Goal: Submit feedback/report problem: Submit feedback/report problem

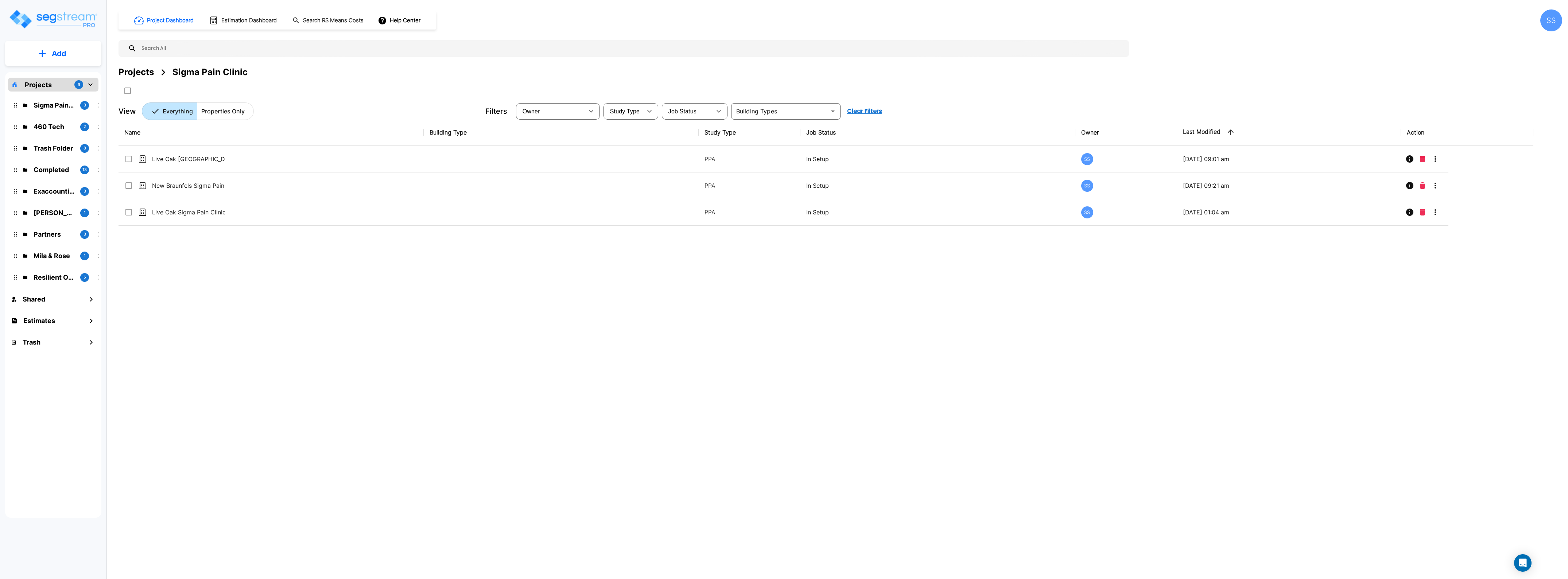
click at [54, 218] on div "McLane Rental Properties 1" at bounding box center [59, 212] width 95 height 15
click at [58, 212] on p "McLane Rental Properties" at bounding box center [54, 212] width 41 height 10
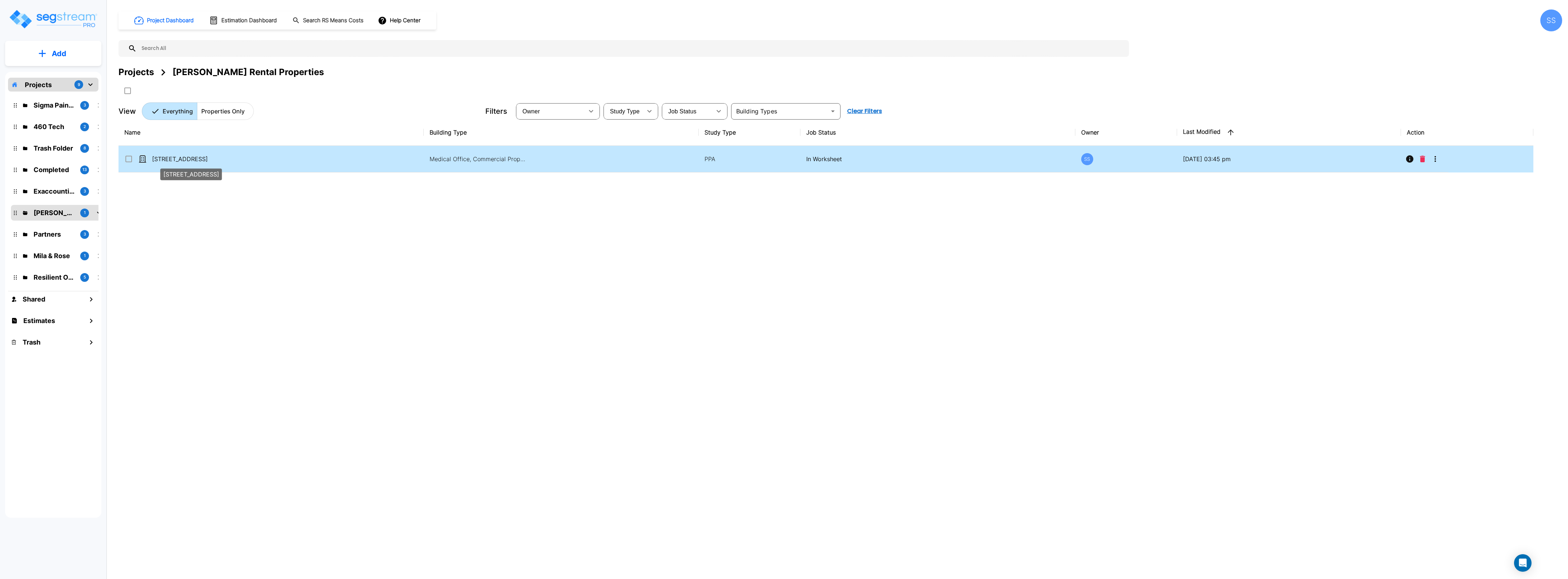
click at [199, 161] on p "[STREET_ADDRESS]" at bounding box center [188, 159] width 73 height 9
checkbox input "true"
click at [199, 161] on p "[STREET_ADDRESS]" at bounding box center [188, 159] width 73 height 9
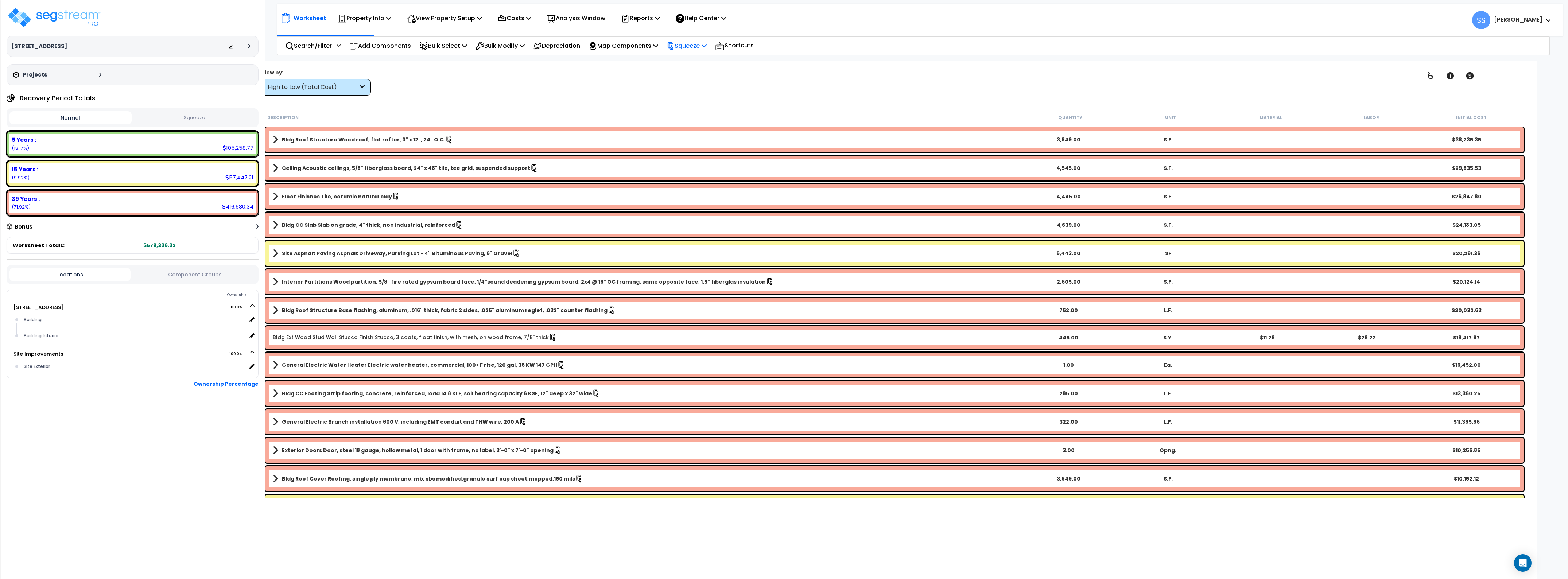
click at [707, 45] on p "Squeeze" at bounding box center [686, 46] width 40 height 10
click at [706, 63] on link "Re-squeeze" at bounding box center [699, 62] width 72 height 15
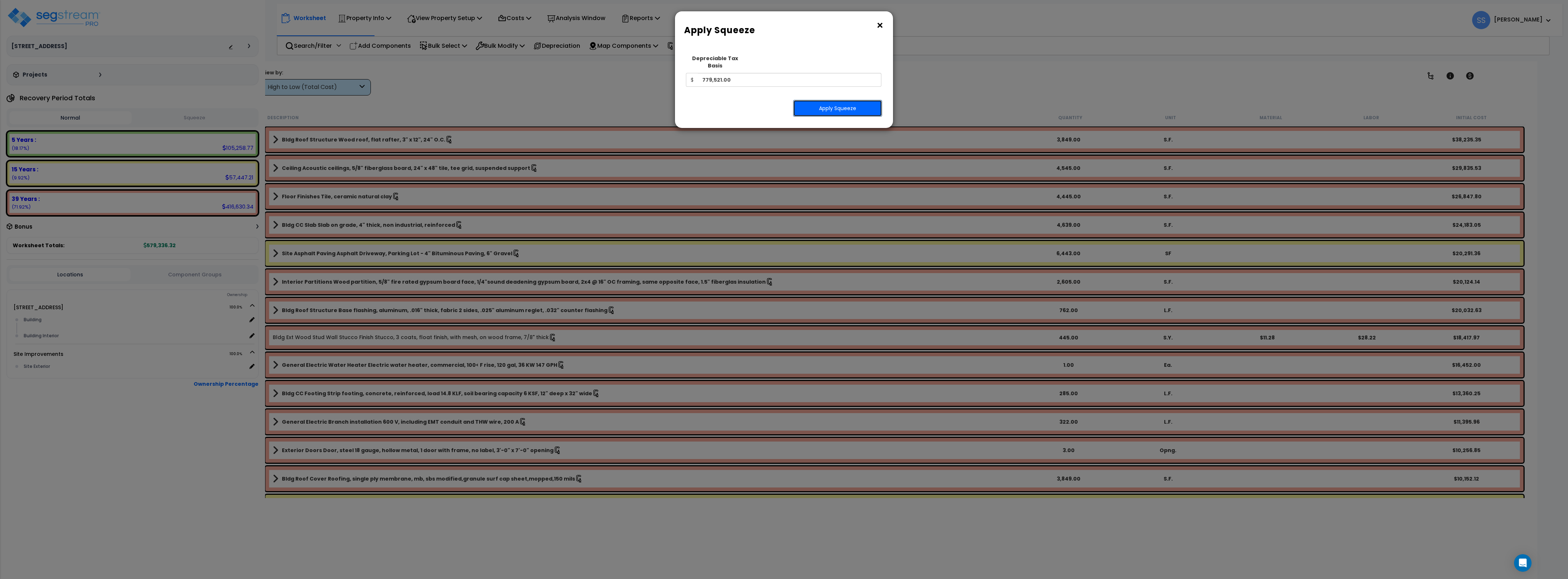
click at [841, 100] on button "Apply Squeeze" at bounding box center [838, 108] width 89 height 17
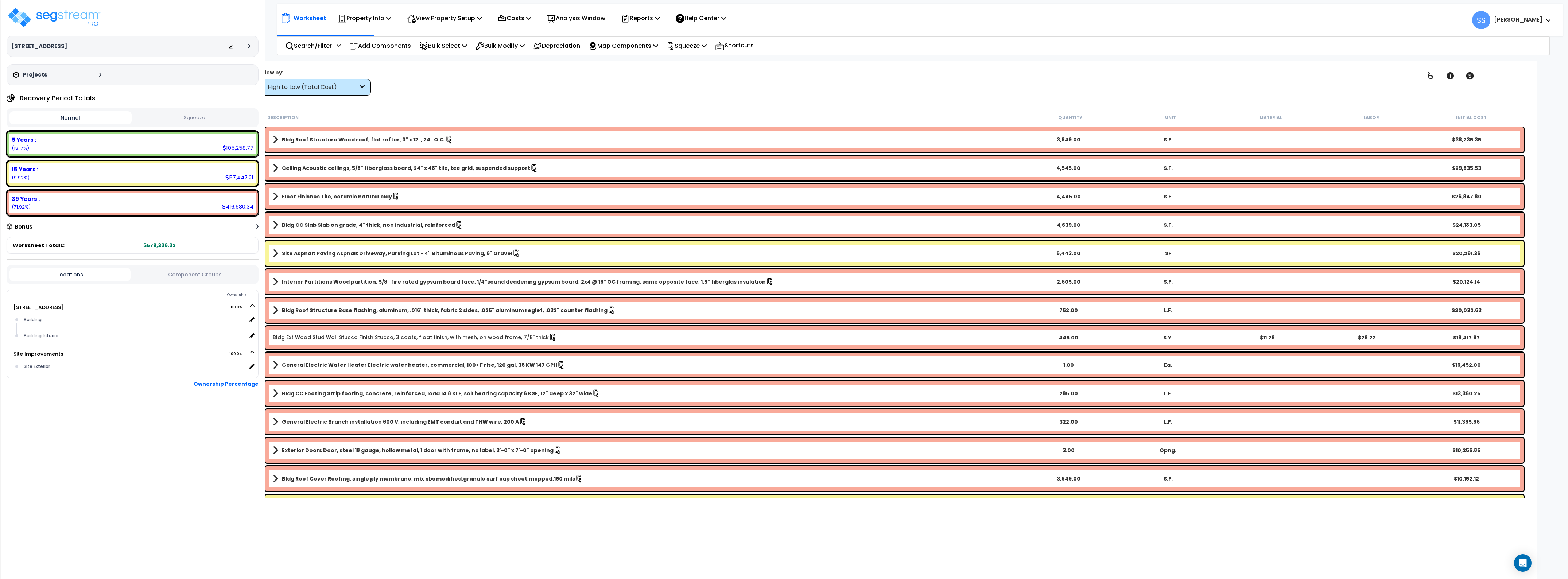
click at [172, 114] on button "Squeeze" at bounding box center [194, 118] width 122 height 13
click at [99, 118] on button "Normal" at bounding box center [70, 118] width 122 height 13
click at [338, 90] on div "High to Low (Total Cost)" at bounding box center [312, 87] width 90 height 9
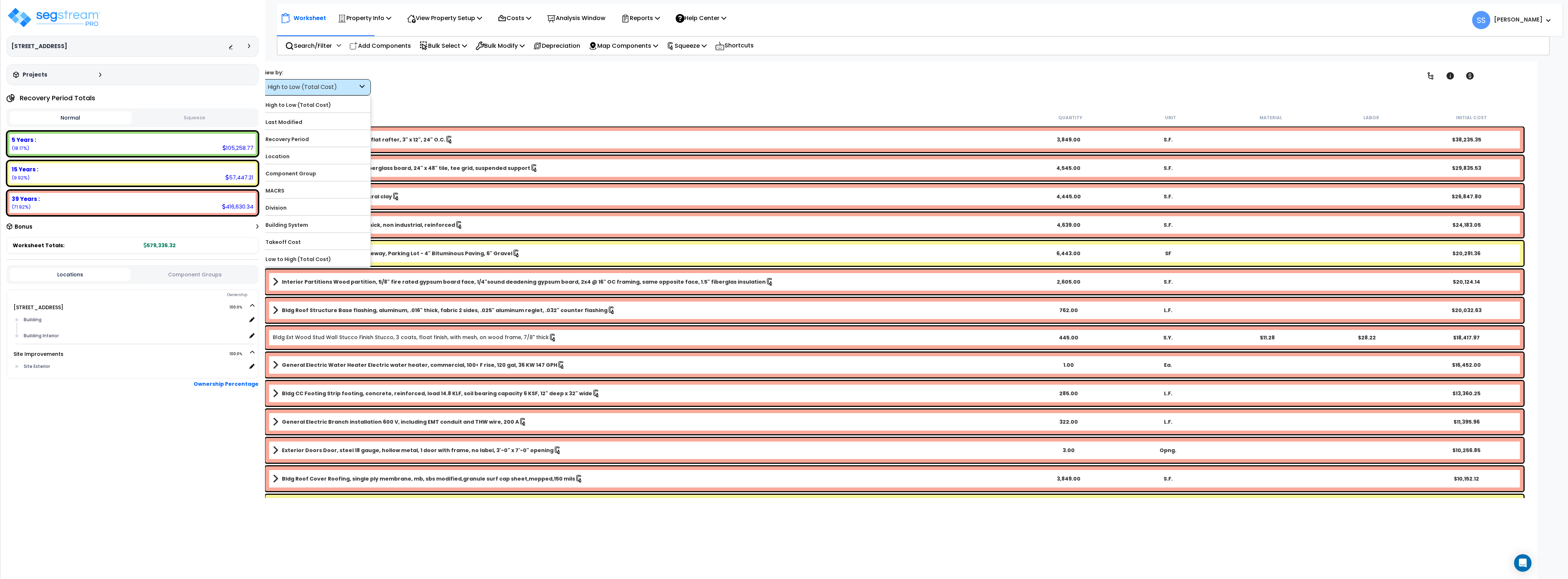
drag, startPoint x: 449, startPoint y: 98, endPoint x: 442, endPoint y: 93, distance: 8.6
click at [449, 98] on div "Worksheet Property Info Property Setup Add Property Unit Template property Clon…" at bounding box center [894, 350] width 1285 height 579
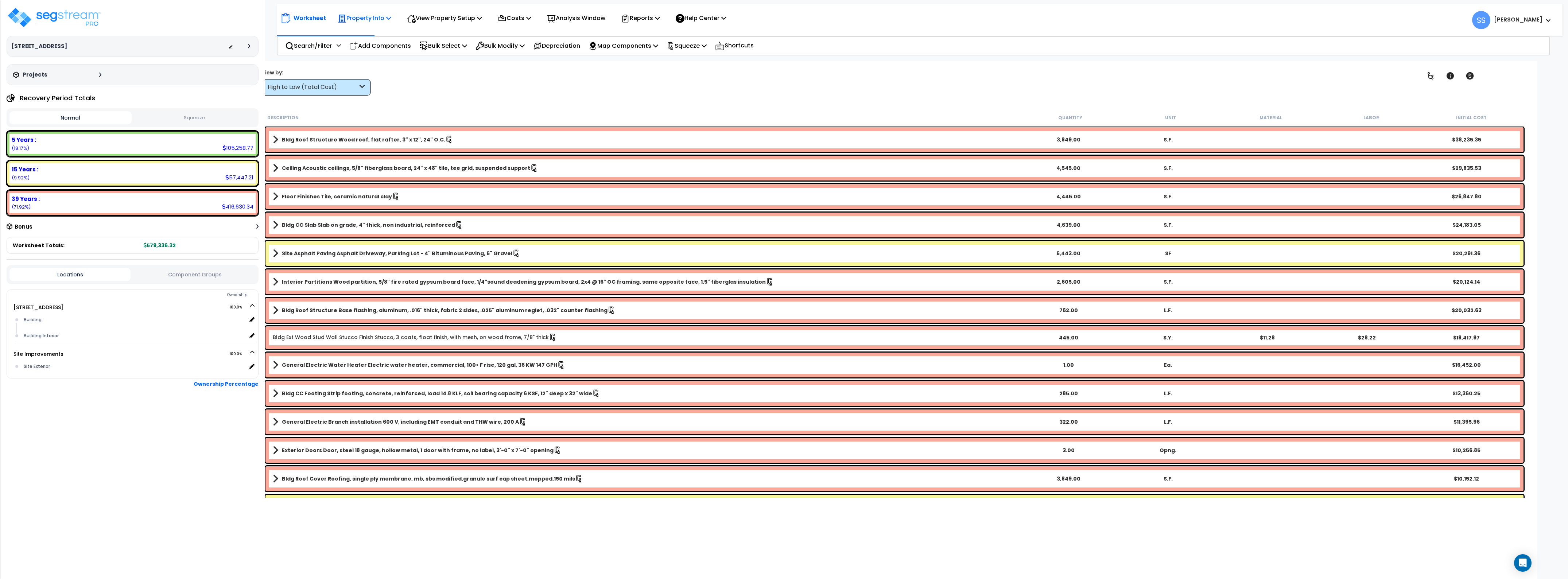
click at [369, 9] on div "Property Info" at bounding box center [364, 18] width 54 height 17
click at [357, 34] on link "Property Setup" at bounding box center [370, 35] width 72 height 15
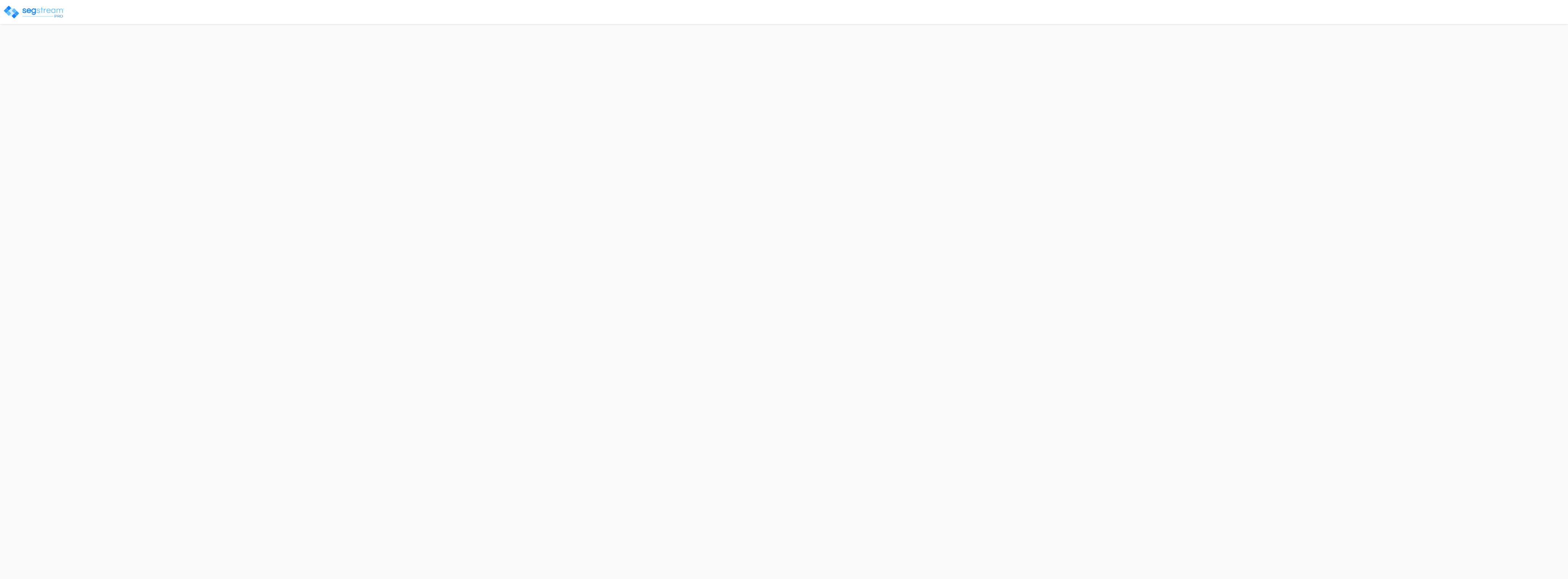
select select "2024"
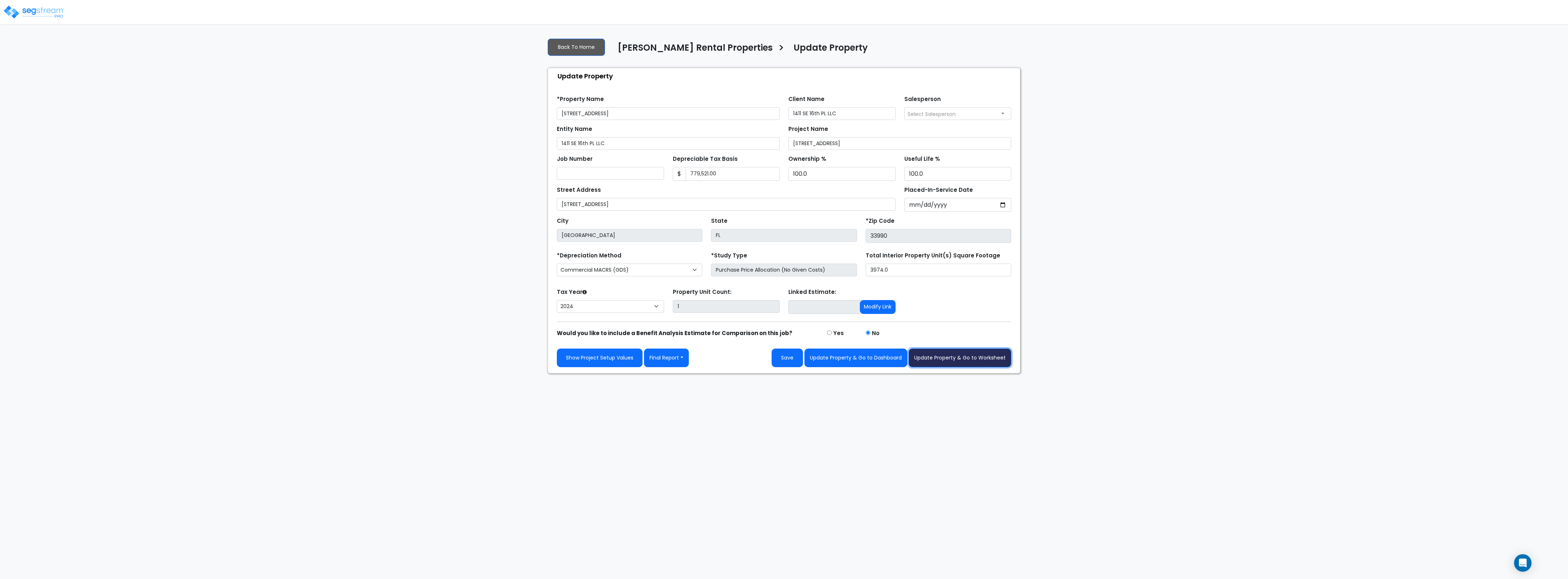
click at [938, 354] on button "Update Property & Go to Worksheet" at bounding box center [960, 358] width 102 height 19
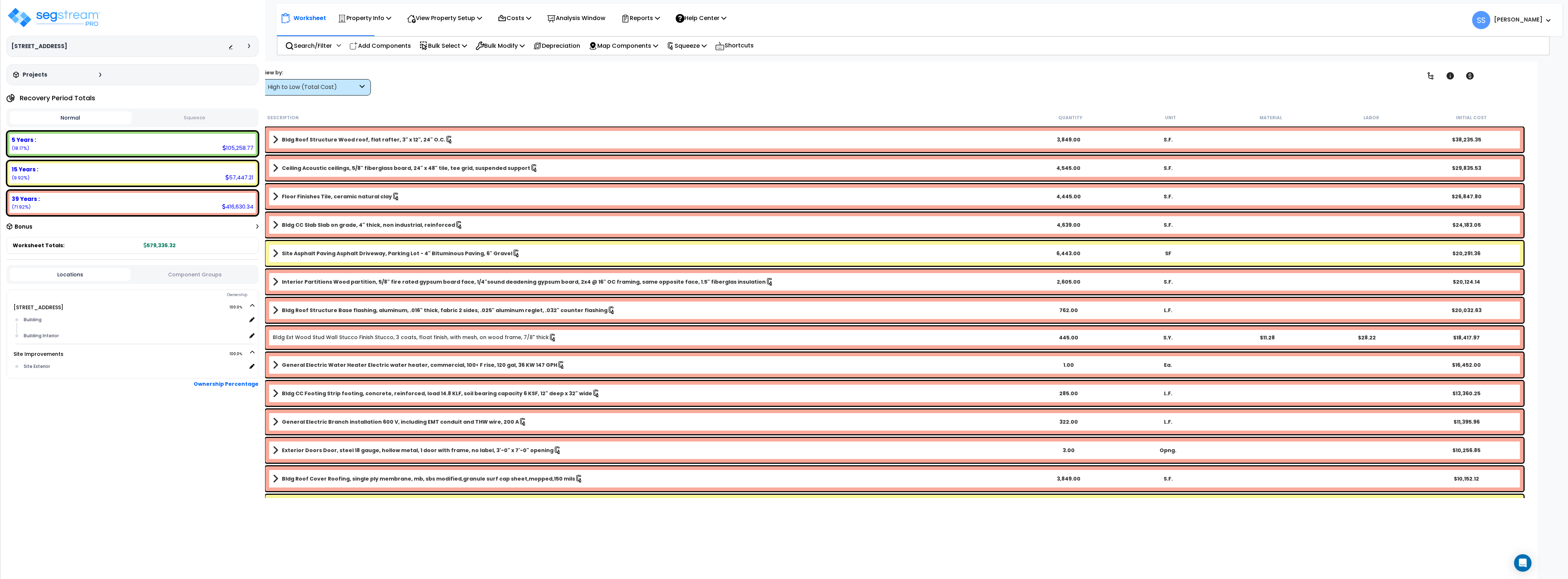
click at [430, 85] on div "Clear Filters" at bounding box center [899, 82] width 1017 height 27
click at [199, 113] on button "Squeeze" at bounding box center [194, 118] width 122 height 13
click at [94, 116] on button "Normal" at bounding box center [70, 118] width 122 height 13
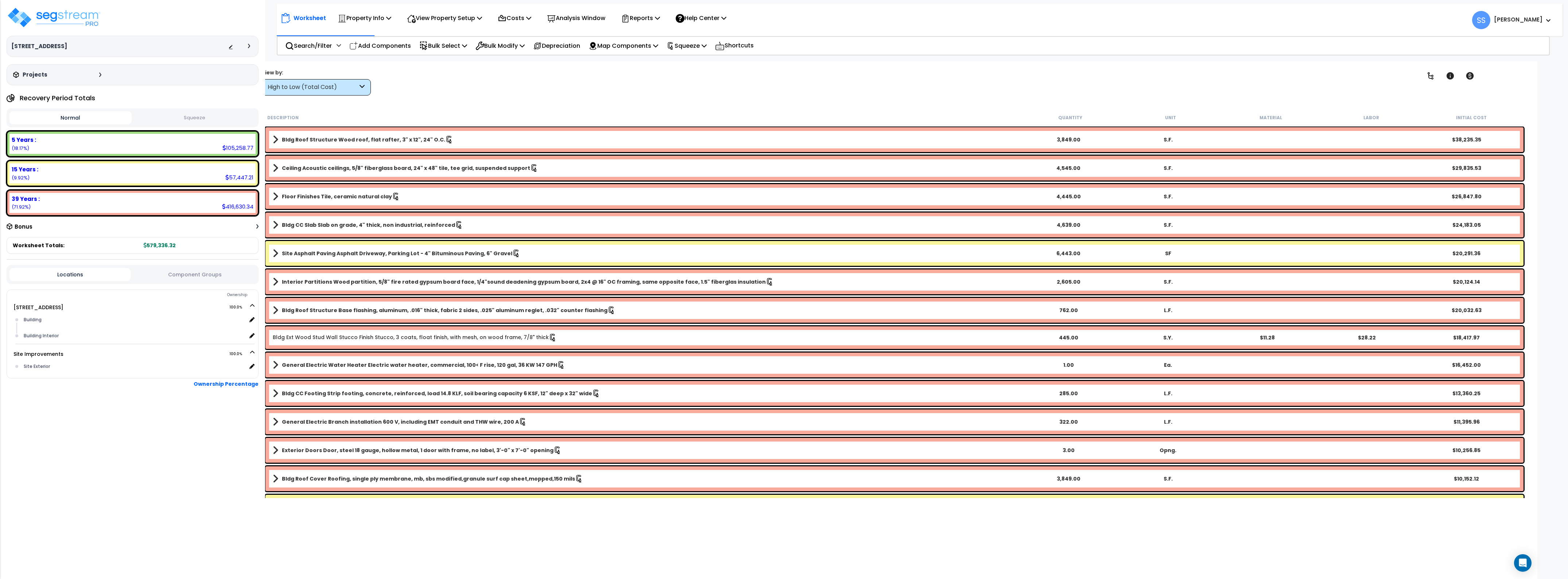
click at [431, 92] on div "Clear Filters" at bounding box center [899, 82] width 1017 height 27
click at [700, 42] on p "Squeeze" at bounding box center [686, 46] width 40 height 10
click at [719, 57] on link "Re-squeeze" at bounding box center [699, 62] width 72 height 15
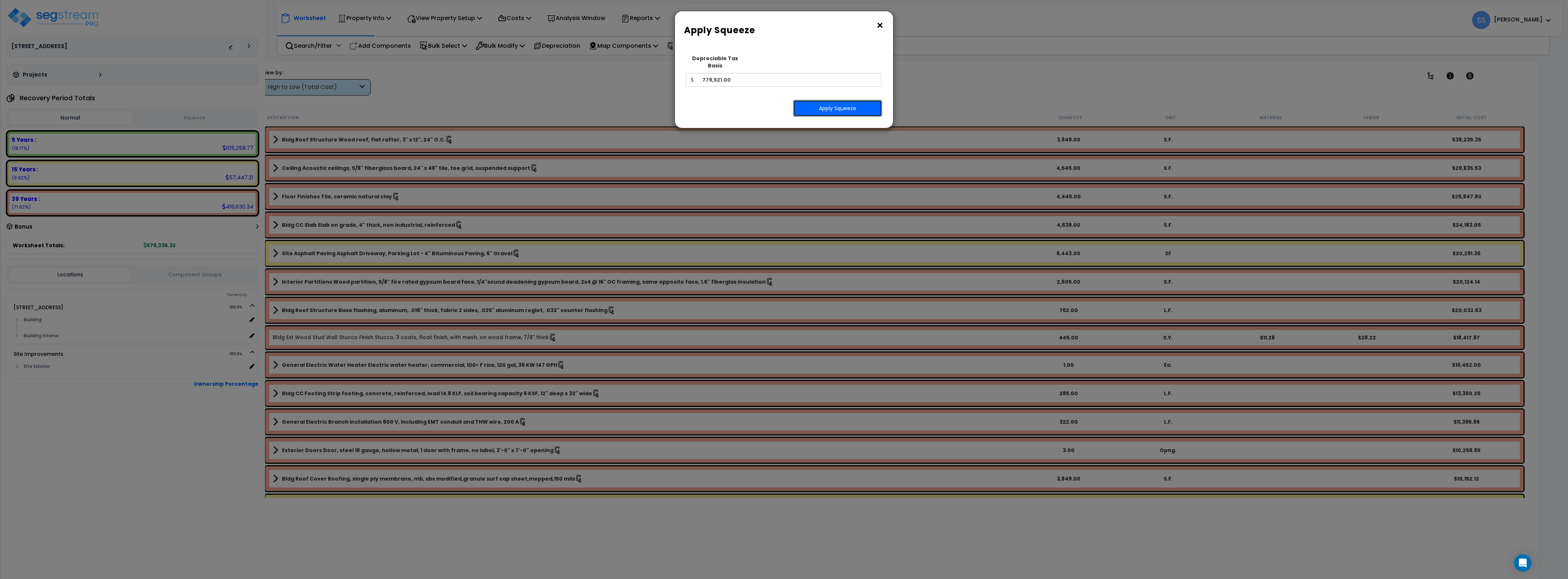
click at [825, 100] on button "Apply Squeeze" at bounding box center [838, 108] width 89 height 17
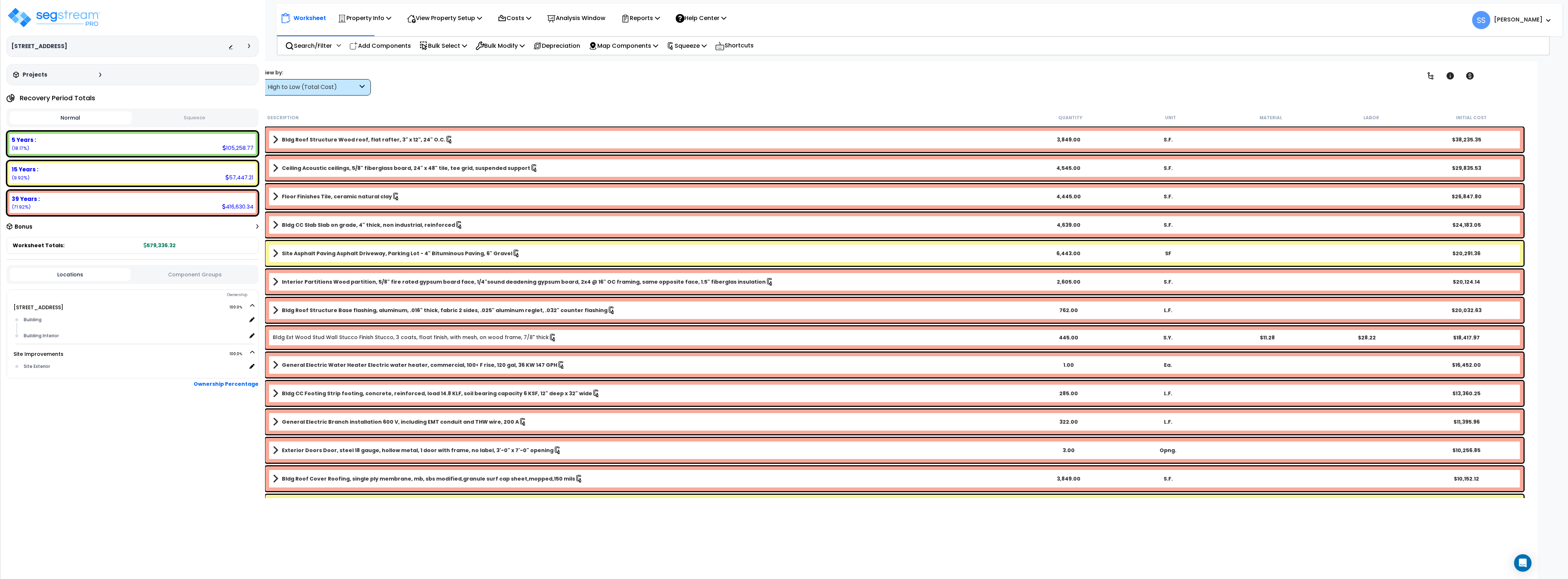
click at [191, 249] on div "Worksheet Totals: 579,336.32" at bounding box center [133, 245] width 252 height 17
drag, startPoint x: 672, startPoint y: 51, endPoint x: 685, endPoint y: 42, distance: 15.8
click at [679, 46] on div "Search/Filter Additional Search / Filter Add Components Bulk Select Select By..…" at bounding box center [913, 45] width 1273 height 19
click at [687, 41] on p "Squeeze" at bounding box center [686, 46] width 40 height 10
click at [700, 74] on link "Reset Squeeze" at bounding box center [699, 77] width 72 height 15
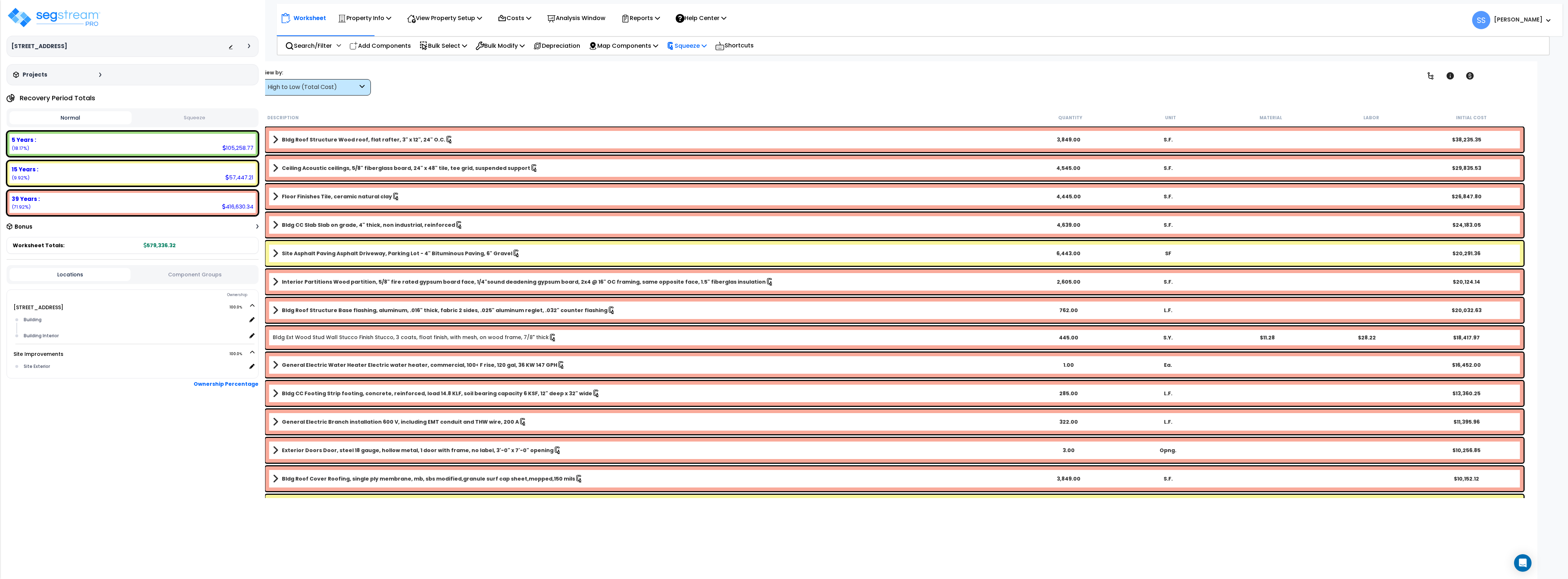
click at [704, 45] on p "Squeeze" at bounding box center [686, 46] width 40 height 10
click at [725, 48] on div "Shortcuts" at bounding box center [734, 45] width 46 height 18
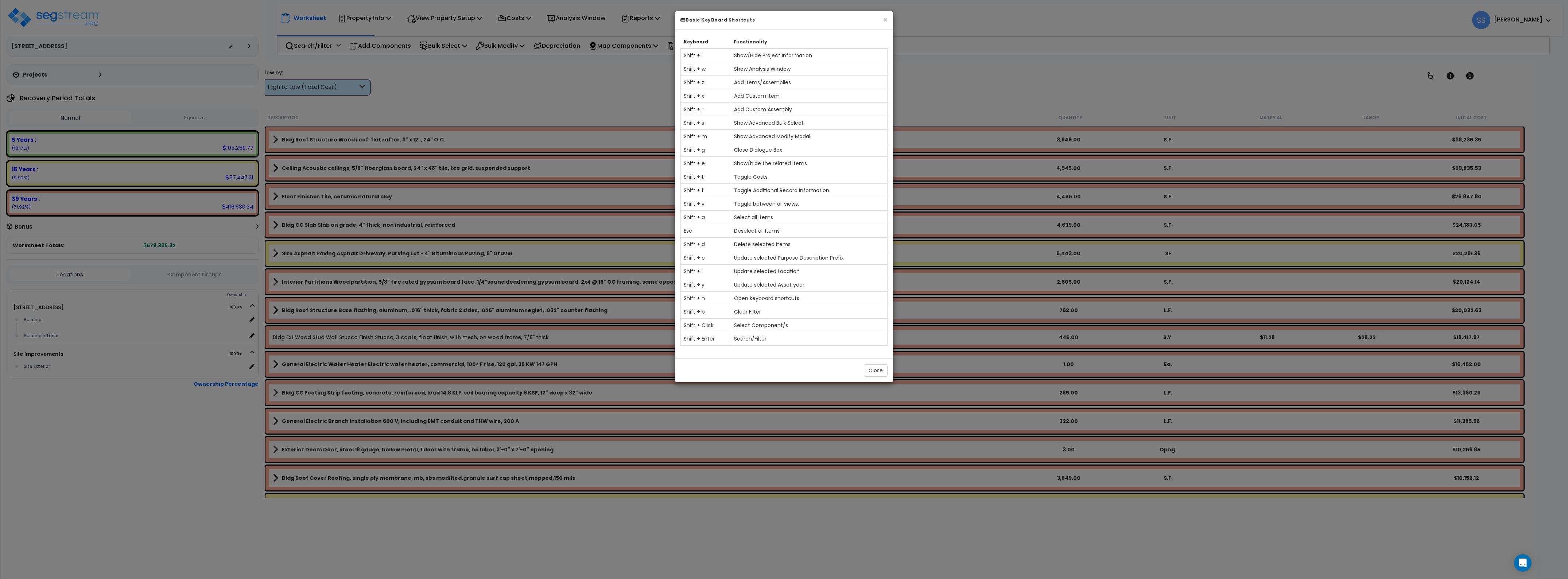
drag, startPoint x: 891, startPoint y: 21, endPoint x: 885, endPoint y: 21, distance: 6.0
click at [889, 21] on div "× Basic KeyBoard Shortcuts" at bounding box center [784, 20] width 218 height 18
click at [885, 21] on button "×" at bounding box center [883, 20] width 5 height 7
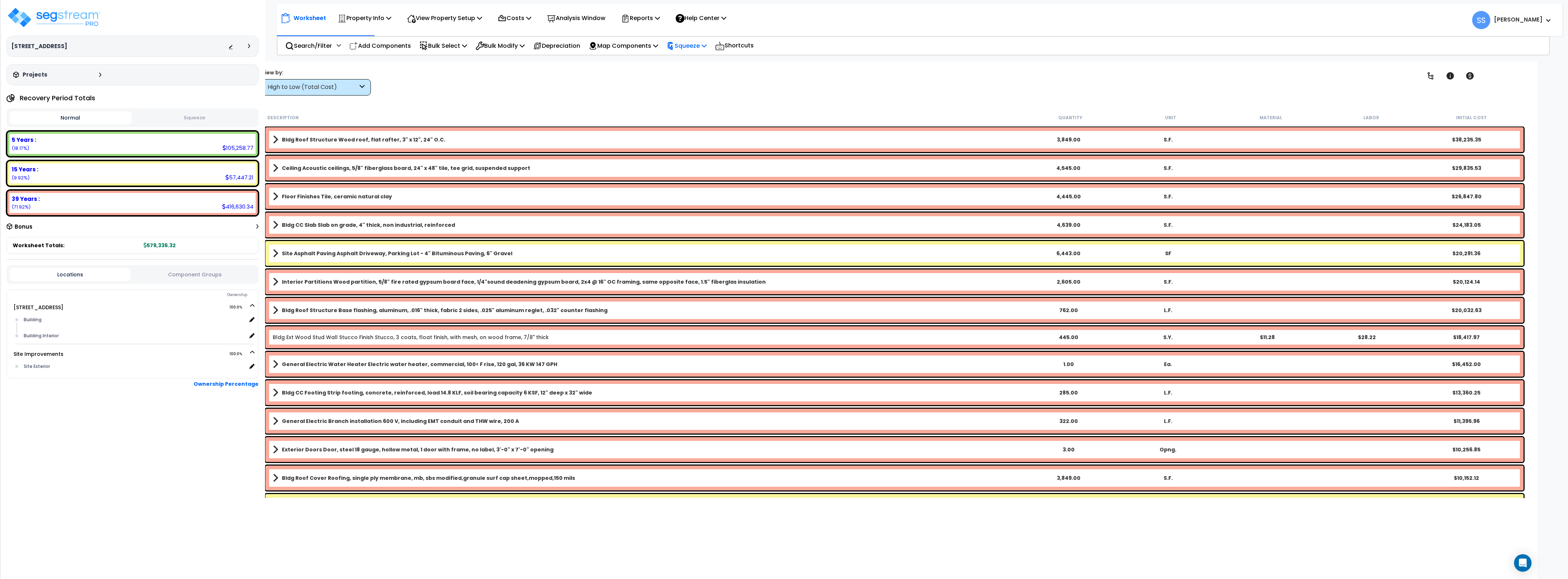
click at [706, 48] on p "Squeeze" at bounding box center [686, 46] width 40 height 10
click at [711, 56] on link "Squeeze" at bounding box center [699, 62] width 72 height 15
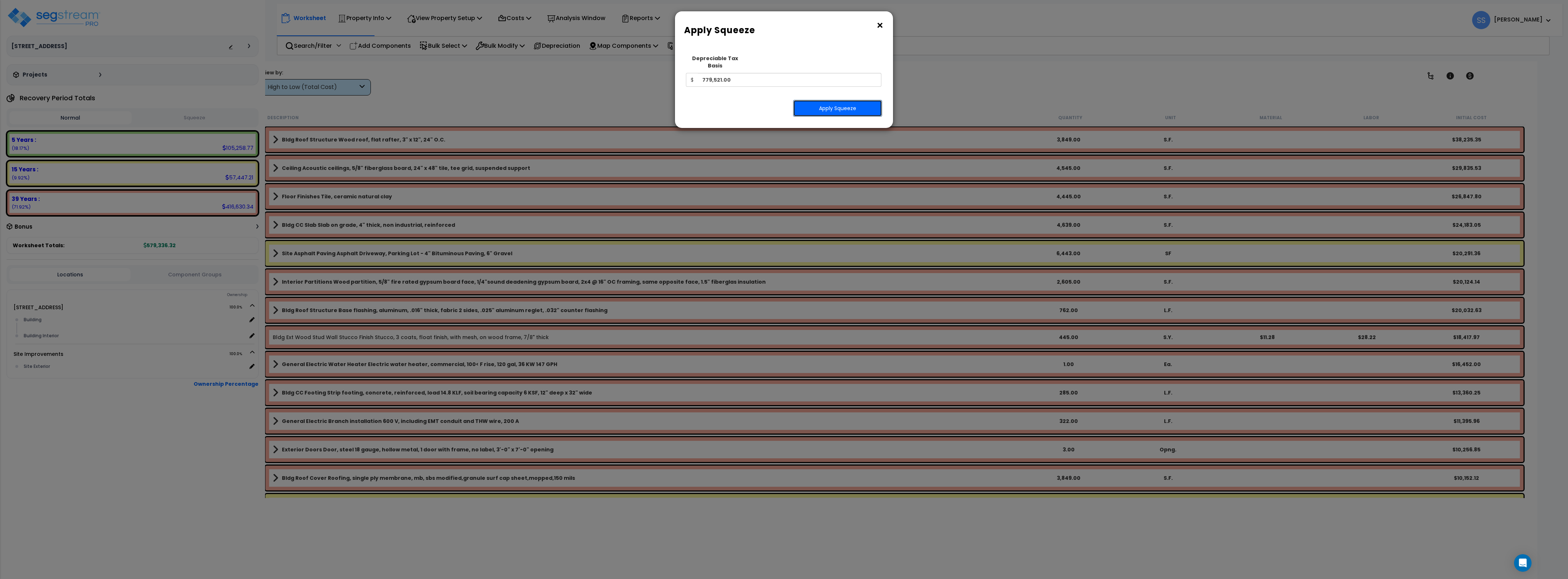
click at [822, 100] on button "Apply Squeeze" at bounding box center [838, 108] width 89 height 17
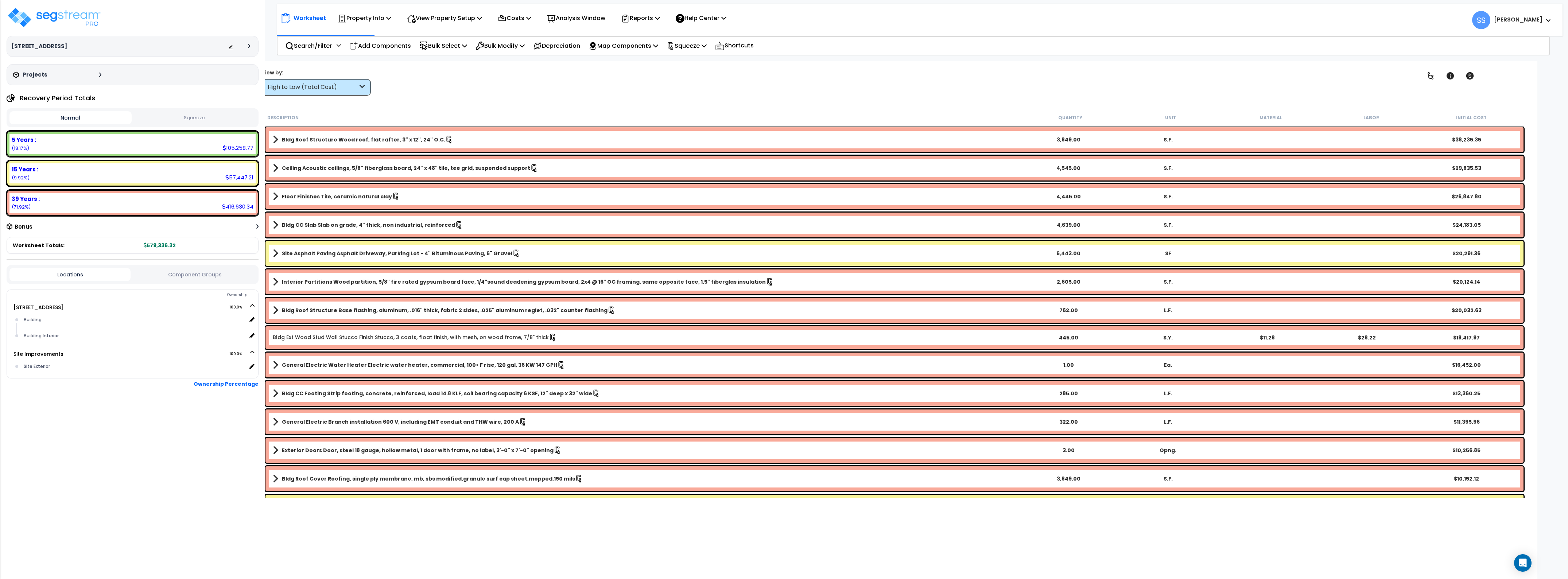
click at [457, 81] on div "Clear Filters" at bounding box center [899, 82] width 1017 height 27
click at [392, 15] on p "View Property Setup" at bounding box center [364, 18] width 54 height 10
click at [423, 32] on link "Building Setup" at bounding box center [439, 35] width 72 height 15
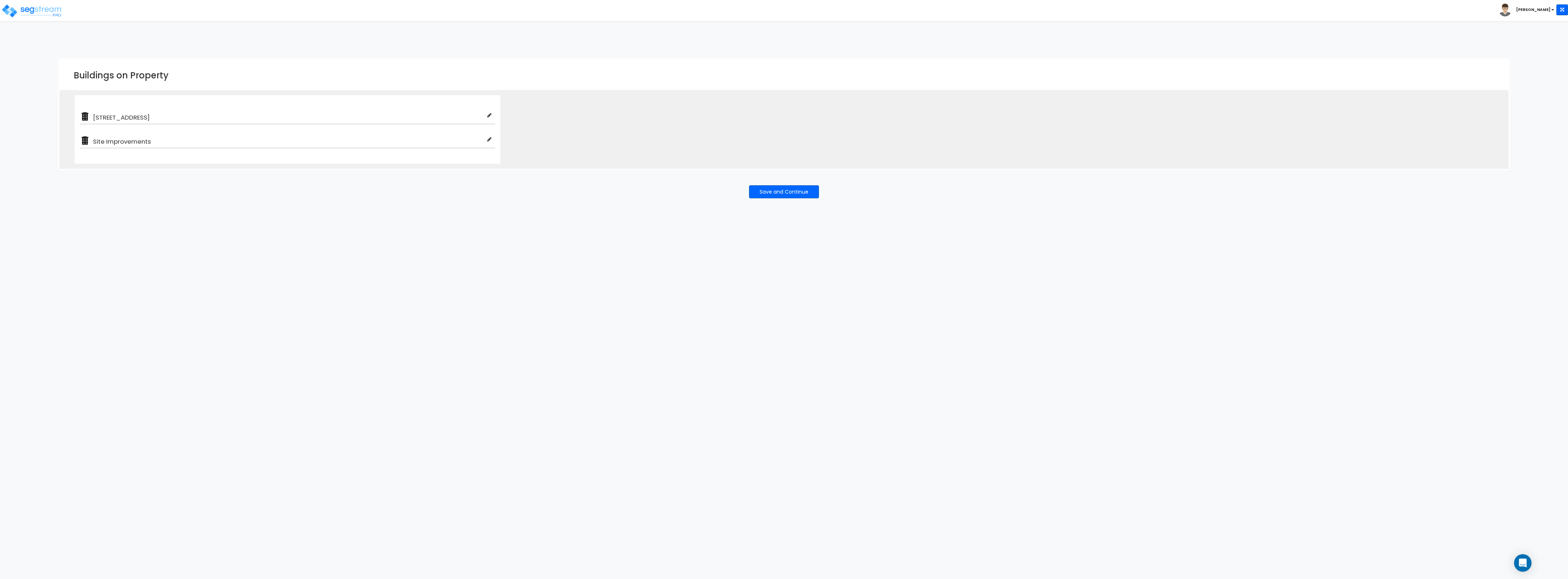
click at [18, 19] on div "Toggle navigation" at bounding box center [120, 5] width 230 height 32
click at [25, 13] on img at bounding box center [32, 11] width 62 height 15
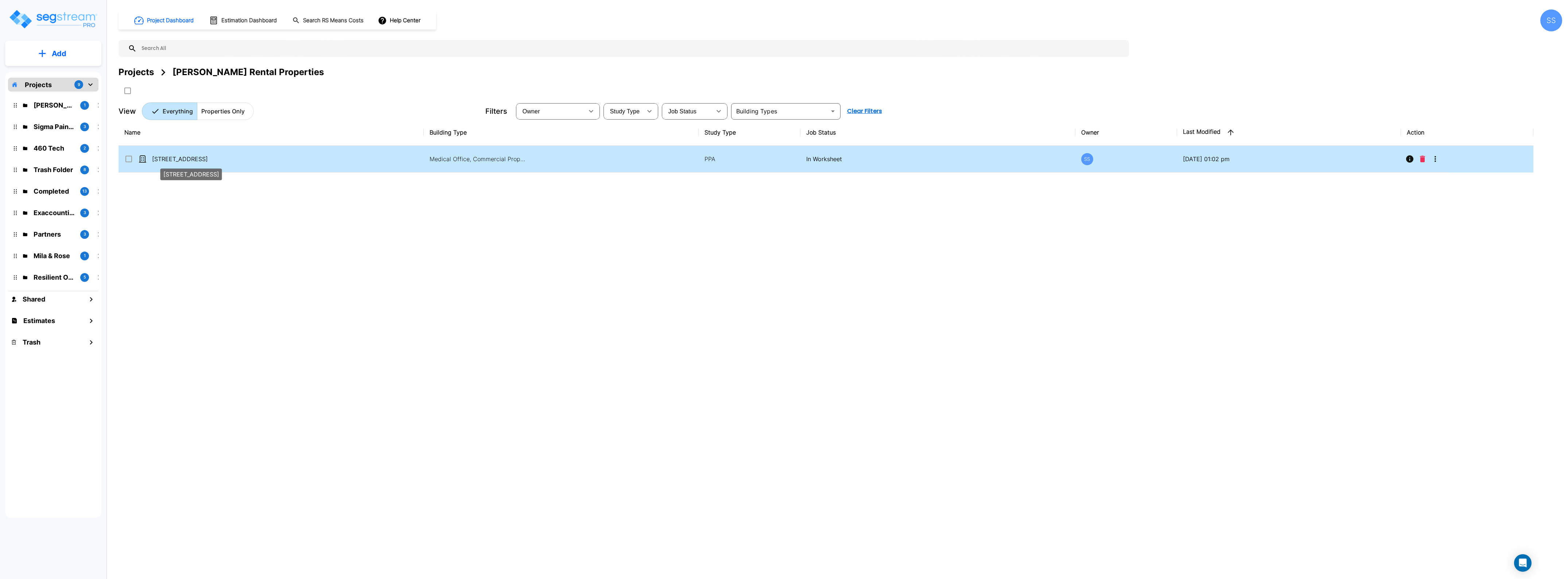
click at [173, 157] on p "[STREET_ADDRESS]" at bounding box center [188, 159] width 73 height 9
checkbox input "true"
click at [173, 157] on p "[STREET_ADDRESS]" at bounding box center [188, 159] width 73 height 9
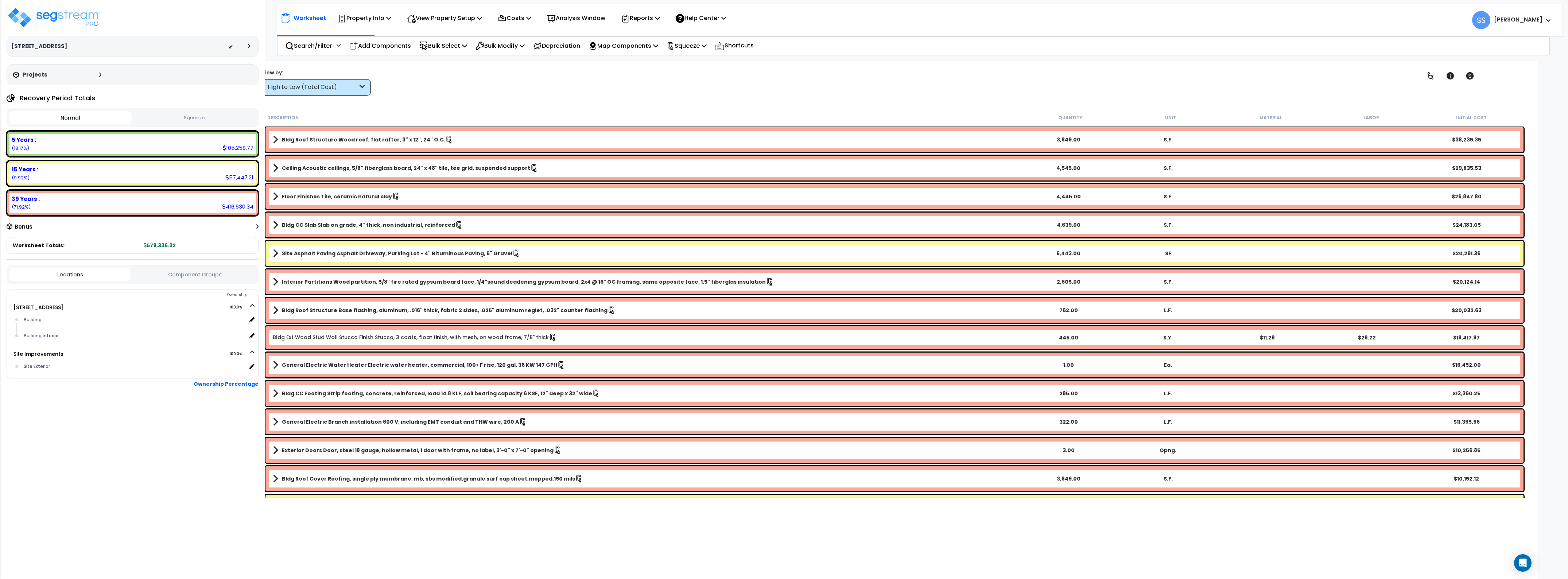
drag, startPoint x: 7, startPoint y: 532, endPoint x: 302, endPoint y: 357, distance: 343.0
click at [66, 518] on div "[STREET_ADDRESS] Depreciable Tax Basis : $779,521.00 Placed-In-Service Date : […" at bounding box center [133, 289] width 265 height 579
click at [375, 16] on p "Property Info" at bounding box center [364, 18] width 54 height 10
click at [373, 29] on link "Property Setup" at bounding box center [370, 35] width 72 height 15
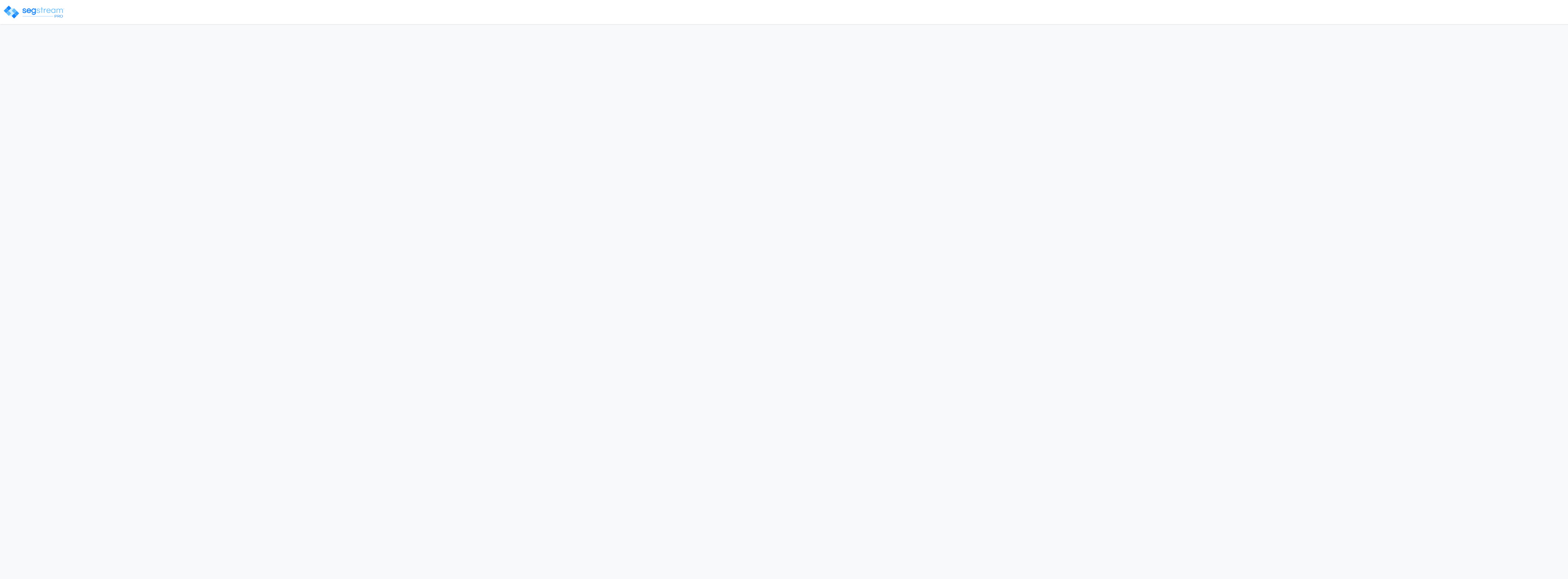
select select "2024"
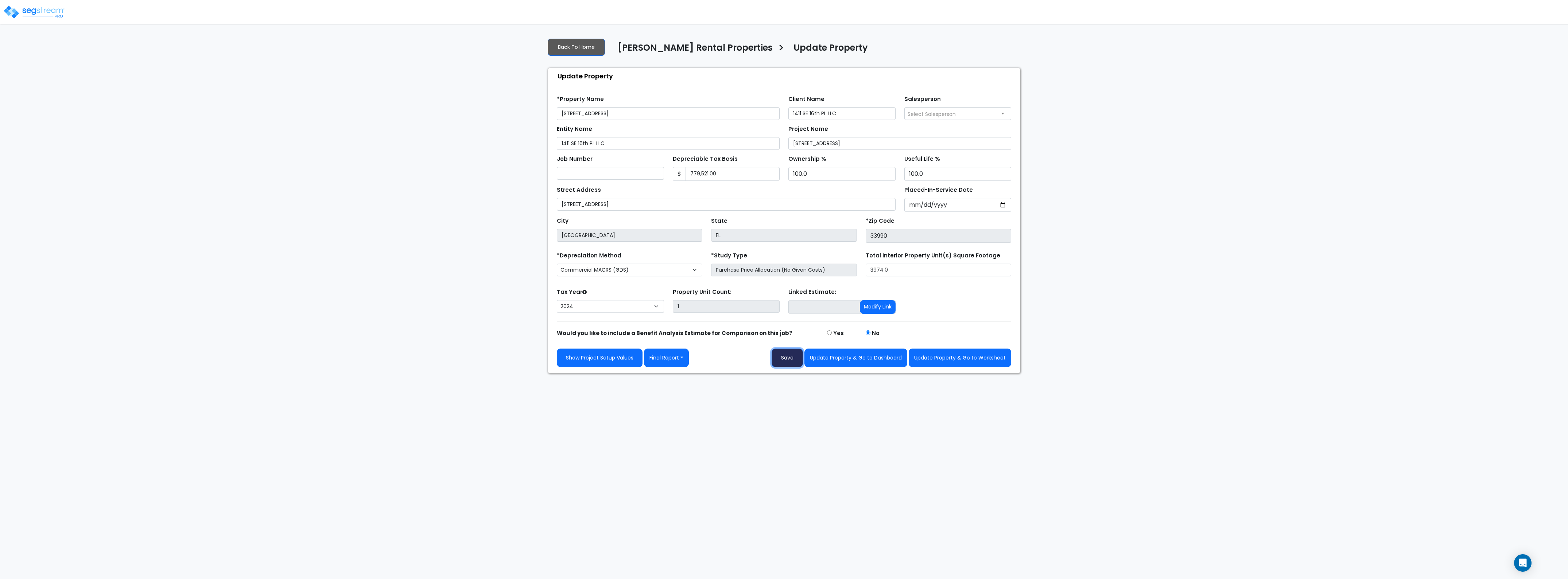
click at [775, 360] on button "Save" at bounding box center [787, 358] width 32 height 19
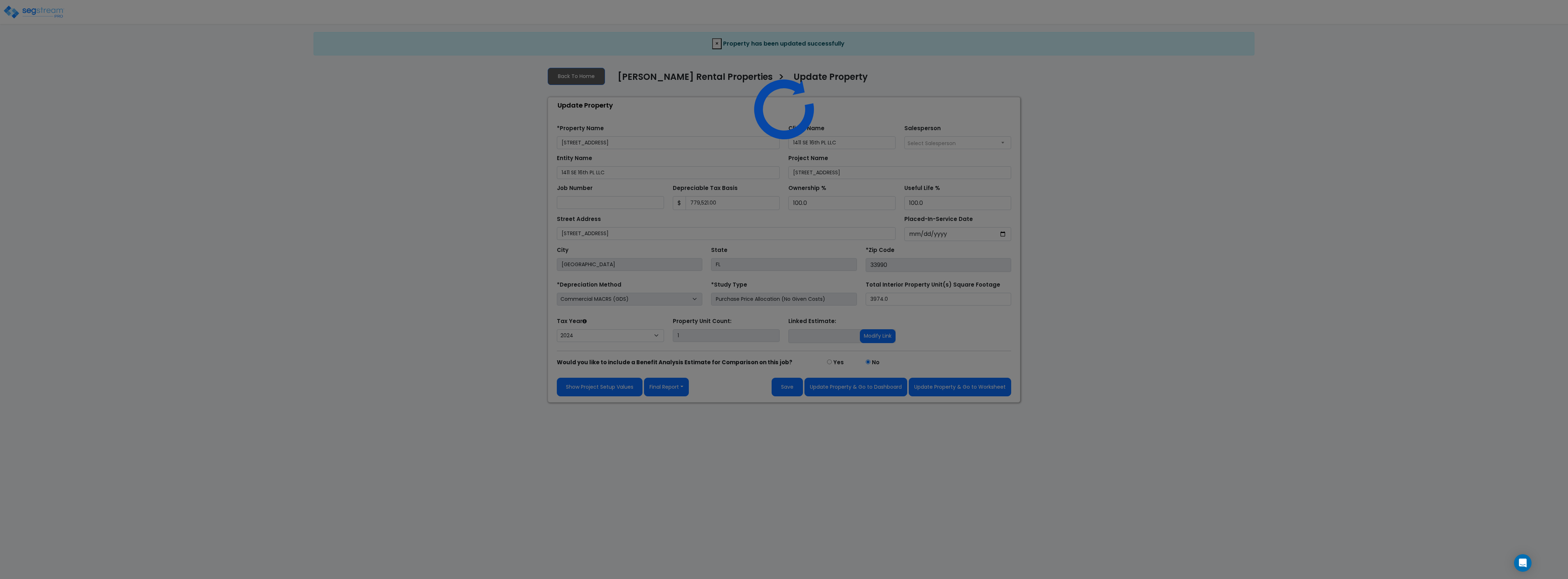
select select "2024"
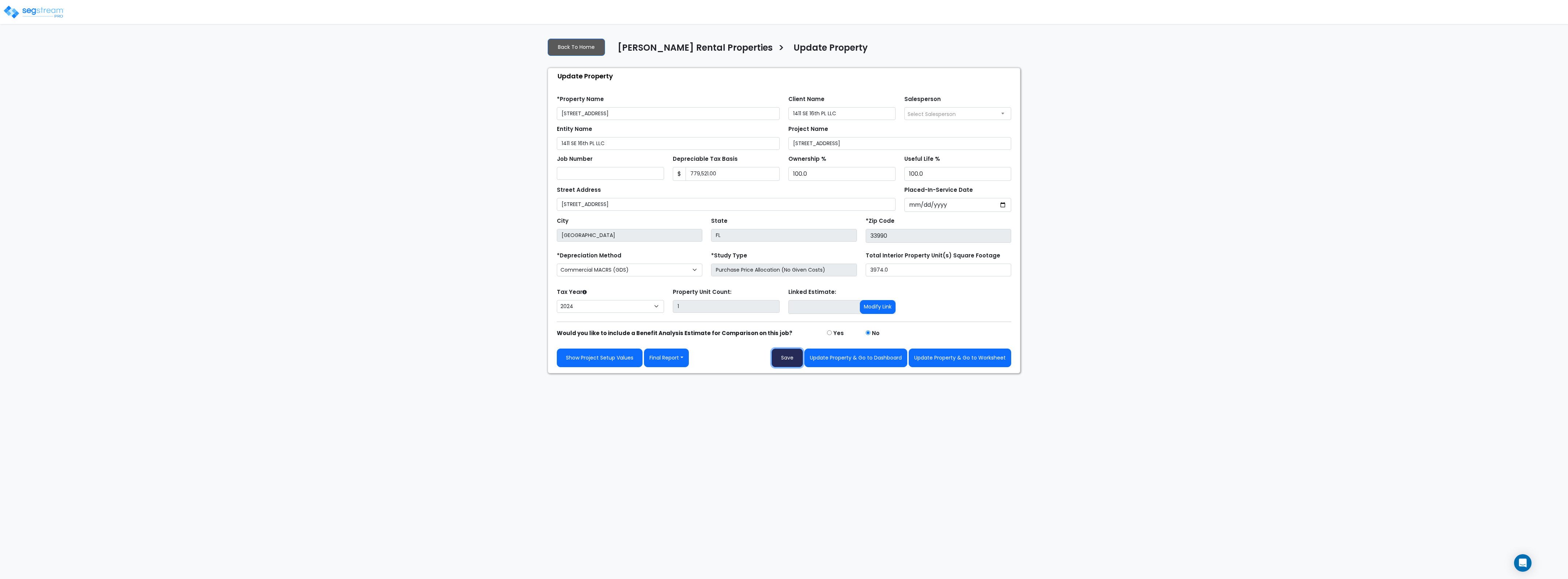
click at [785, 357] on button "Save" at bounding box center [787, 358] width 32 height 19
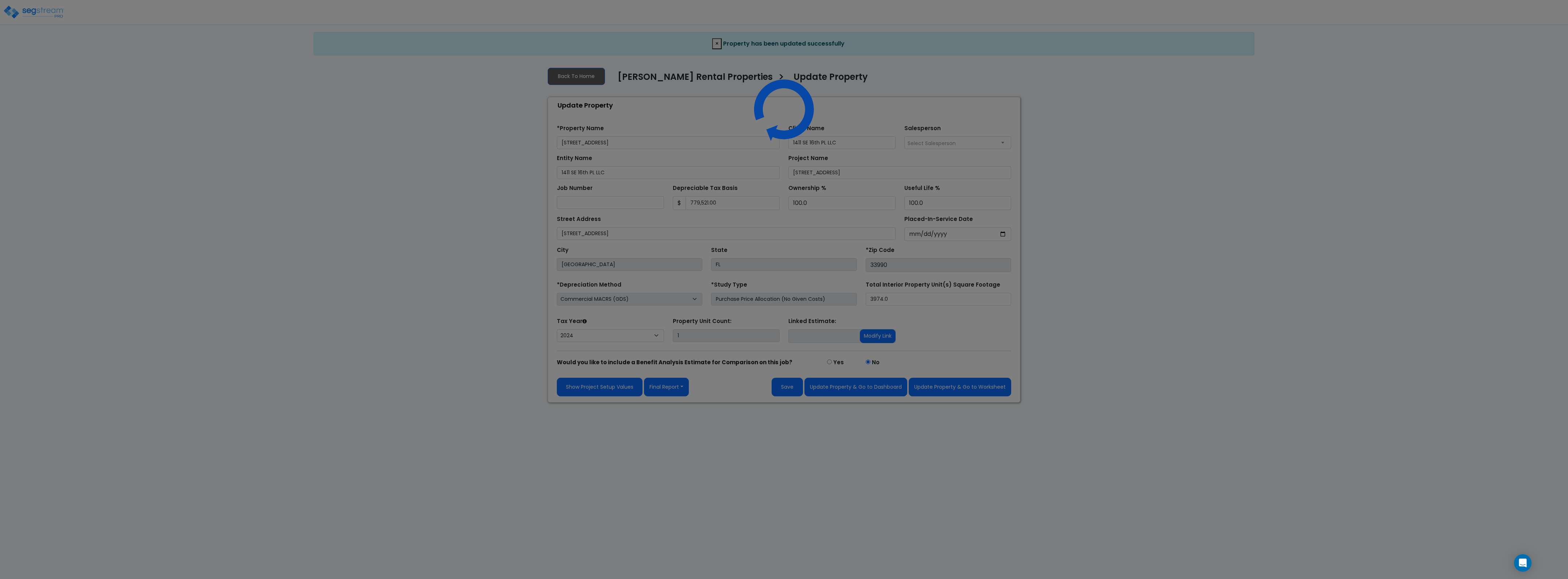
select select "2024"
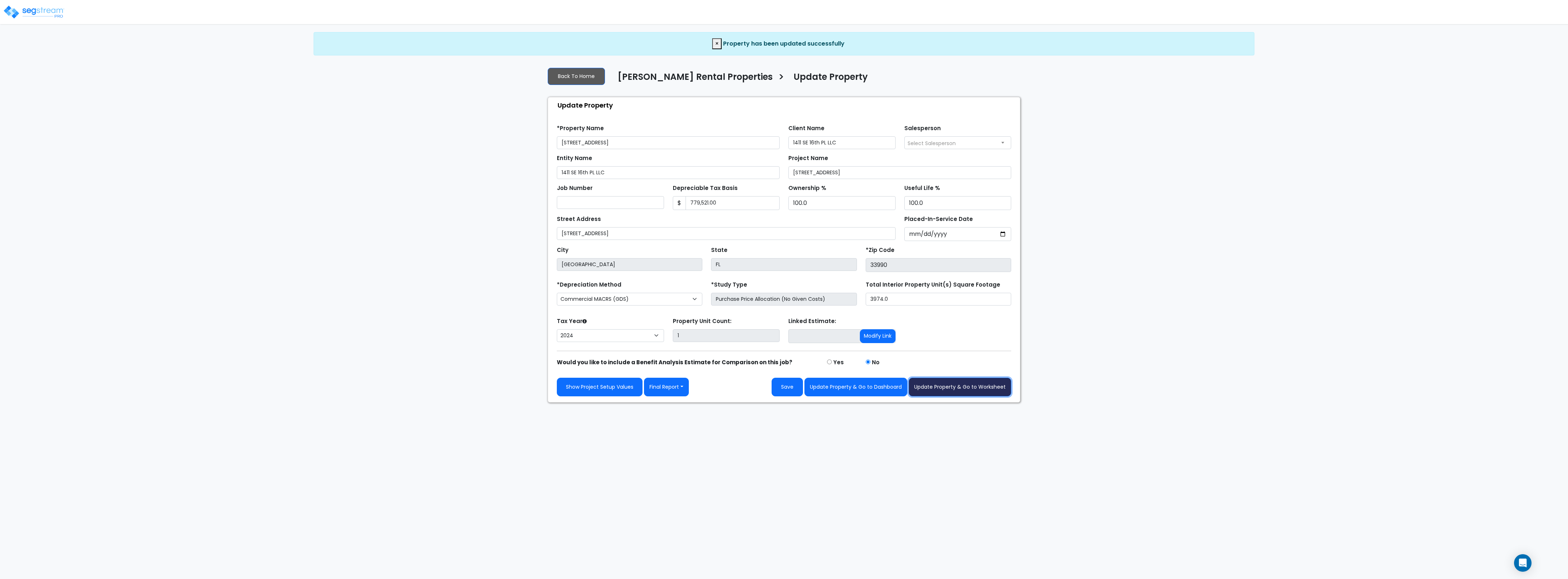
click at [965, 390] on button "Update Property & Go to Worksheet" at bounding box center [960, 387] width 102 height 19
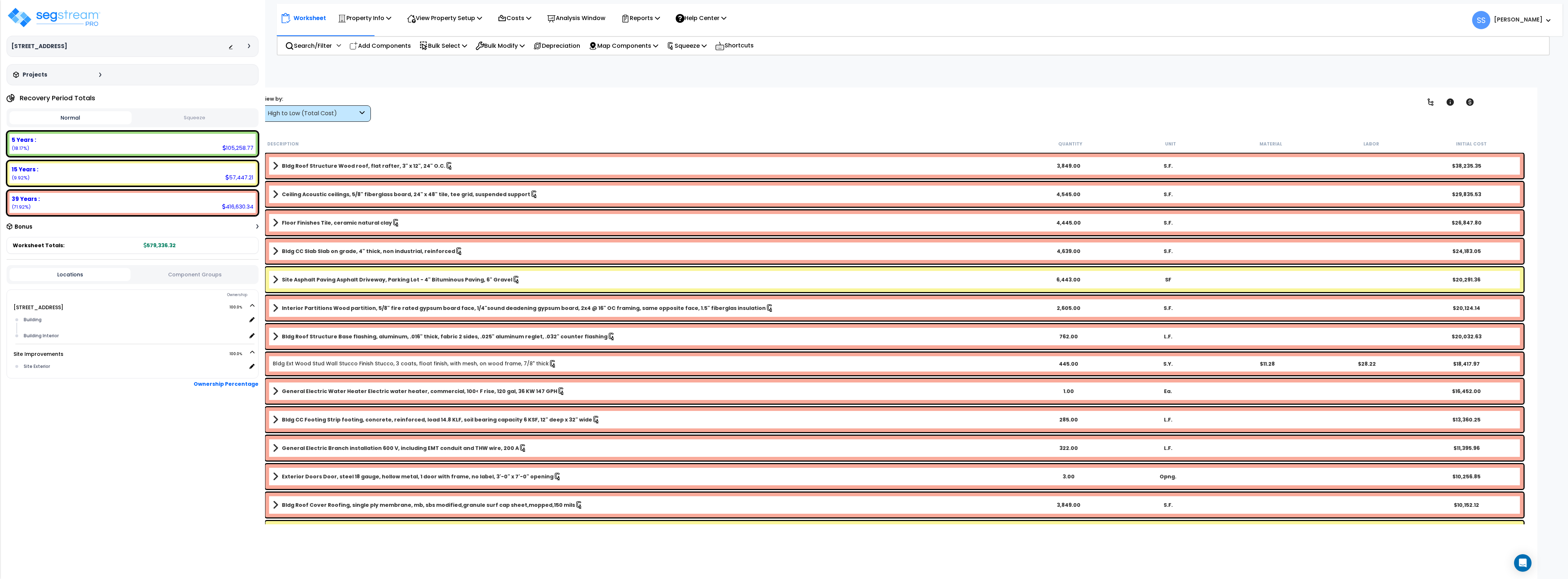
click at [33, 223] on div "Bonus" at bounding box center [133, 226] width 252 height 14
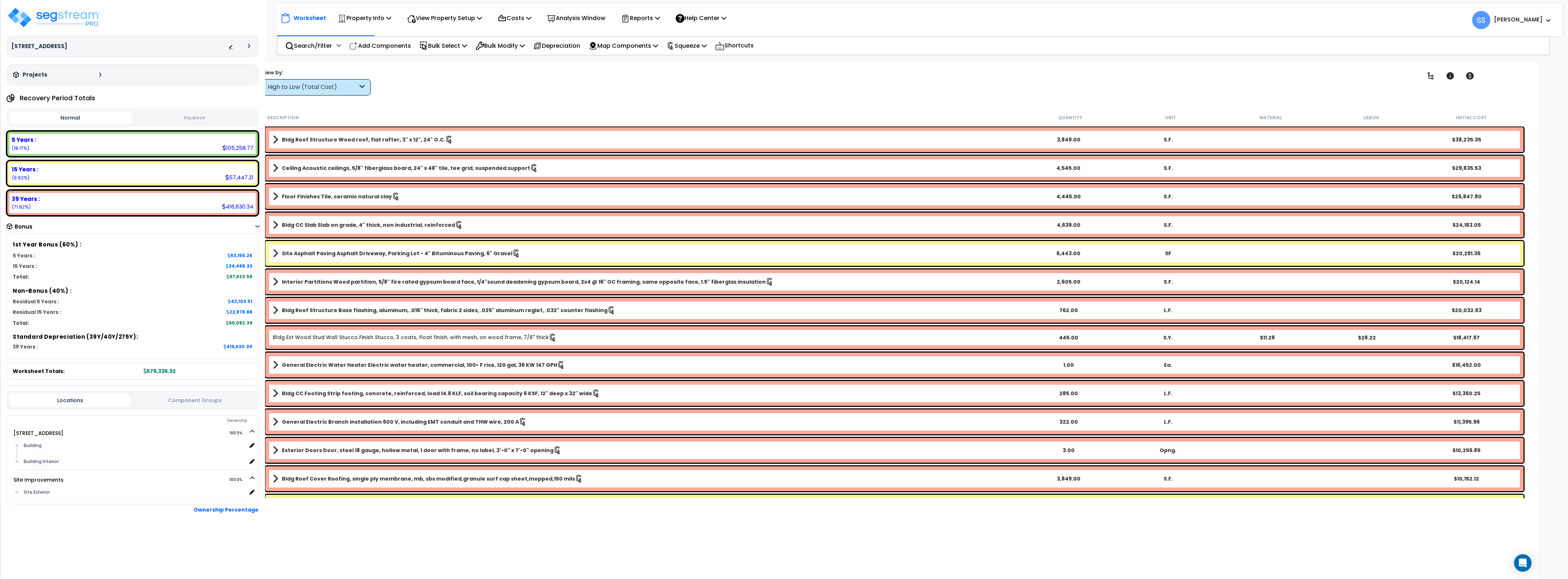
drag, startPoint x: 589, startPoint y: 82, endPoint x: 598, endPoint y: 76, distance: 10.8
click at [593, 82] on div "Clear Filters" at bounding box center [899, 82] width 1017 height 27
click at [707, 43] on icon at bounding box center [704, 45] width 5 height 6
click at [720, 62] on link "Re-squeeze" at bounding box center [699, 62] width 72 height 15
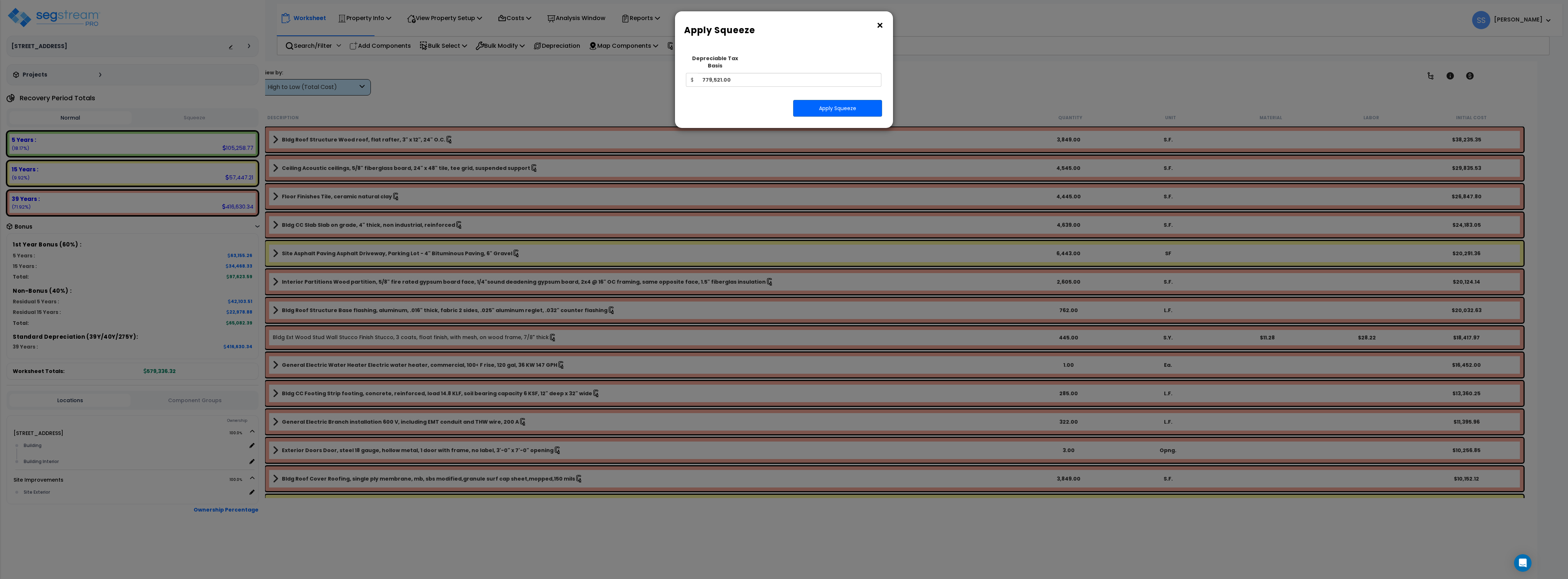
click at [786, 64] on div "Depreciable Tax Basis $ 779,521.00" at bounding box center [783, 69] width 195 height 36
click at [777, 73] on input "779,521.00" at bounding box center [789, 80] width 183 height 14
click at [830, 103] on button "Apply Squeeze" at bounding box center [838, 108] width 89 height 17
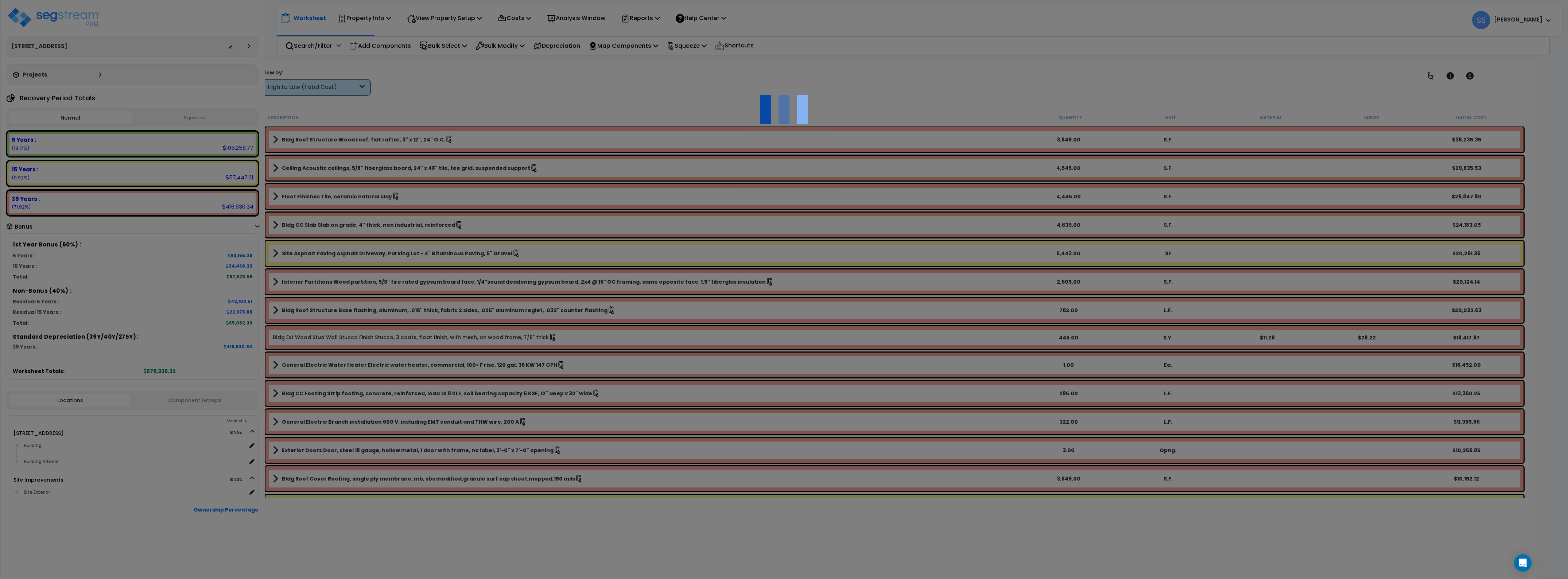
scroll to position [32, 0]
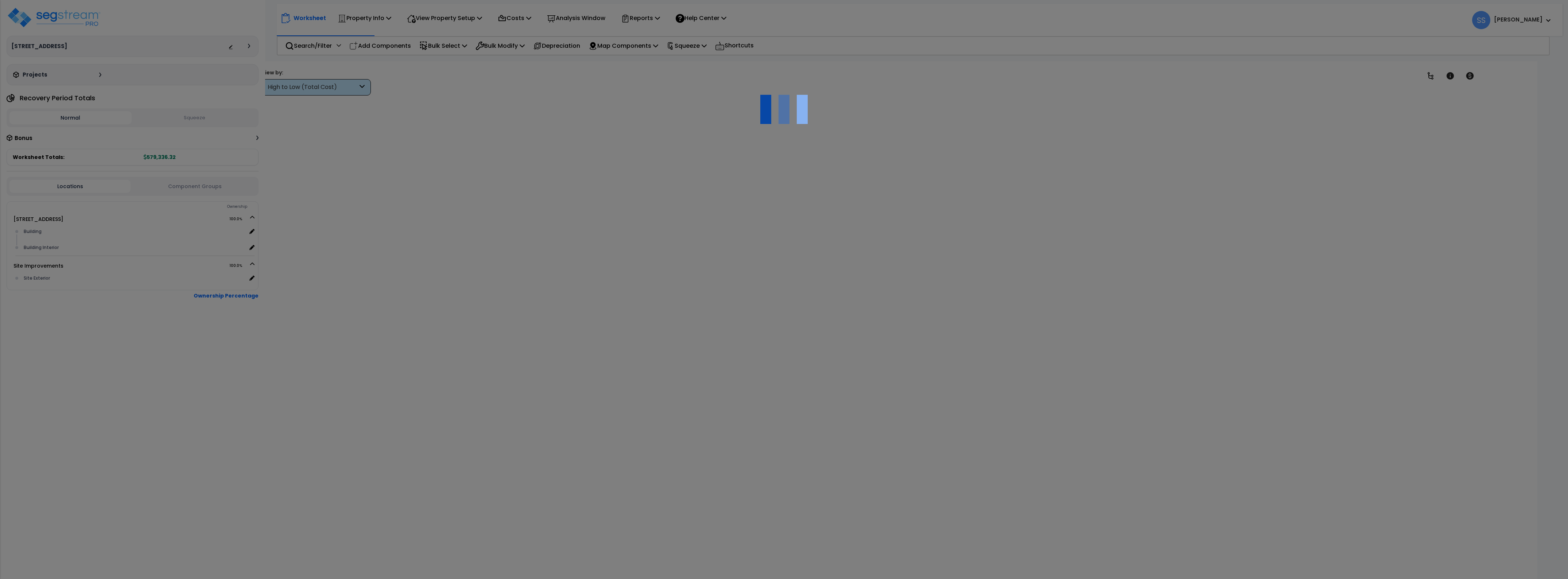
scroll to position [32, 0]
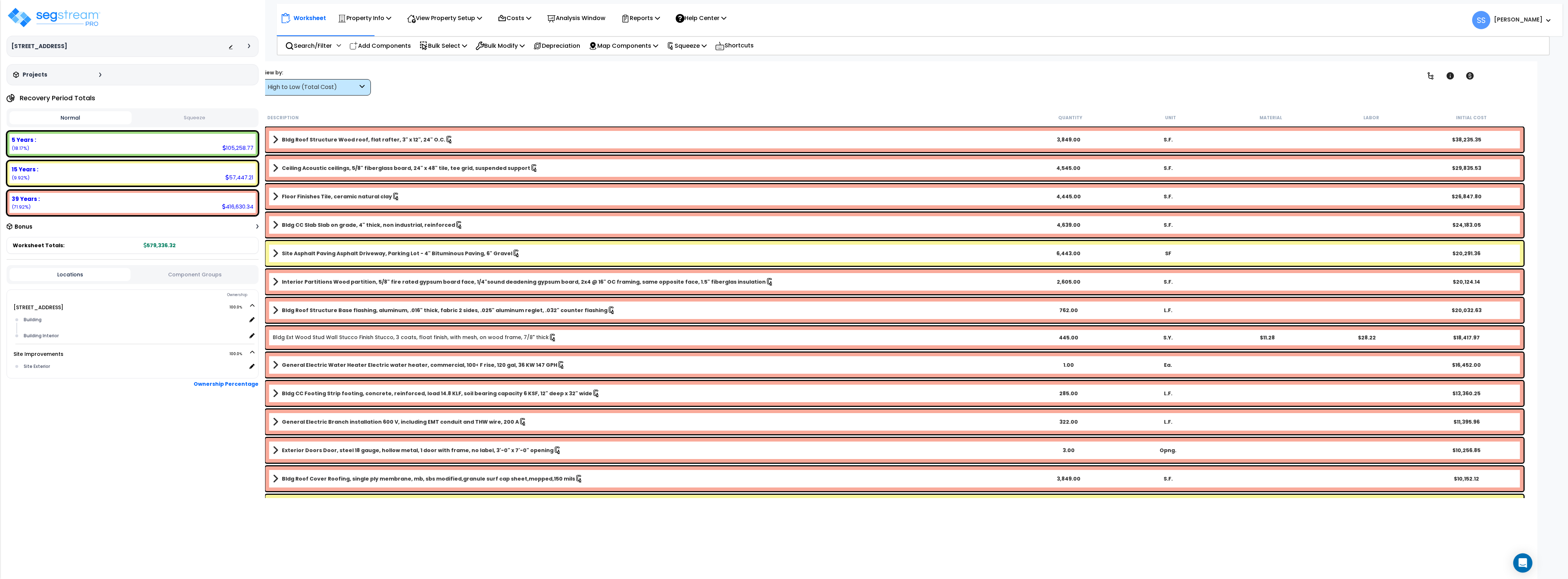
click at [1519, 567] on icon "Open Intercom Messenger" at bounding box center [1522, 562] width 9 height 9
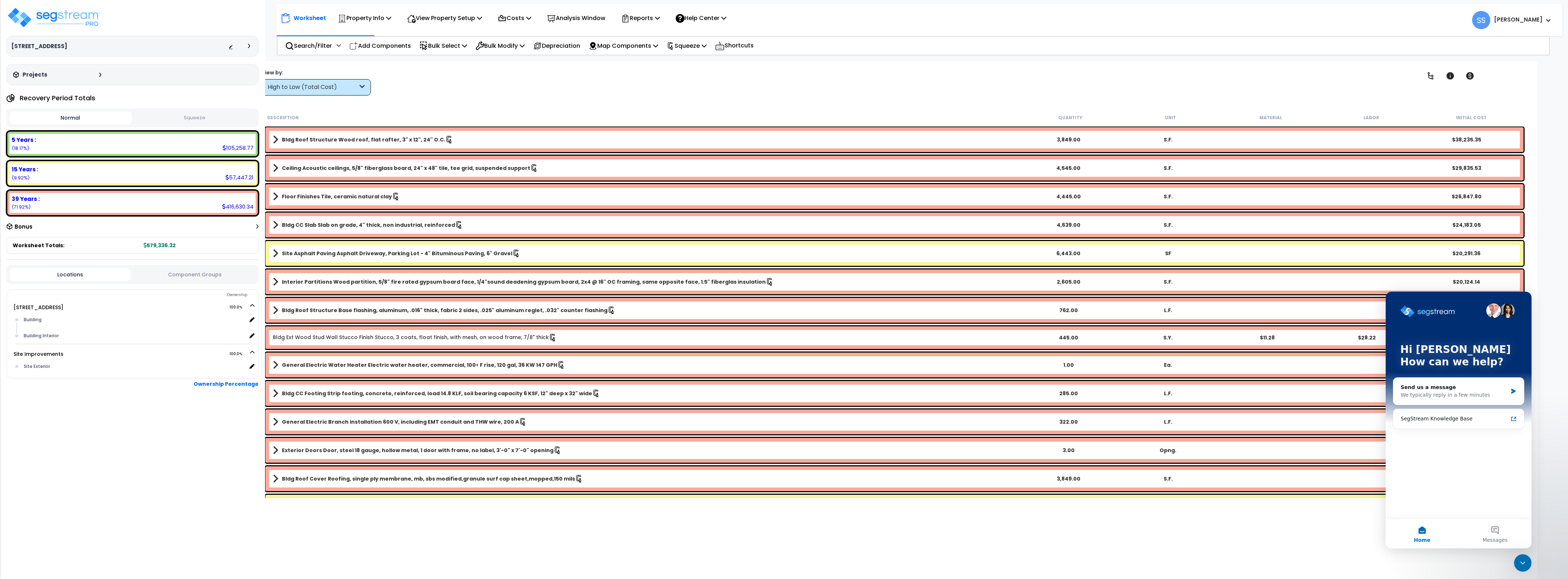
scroll to position [0, 0]
click at [1442, 393] on div "We typically reply in a few minutes" at bounding box center [1454, 395] width 107 height 7
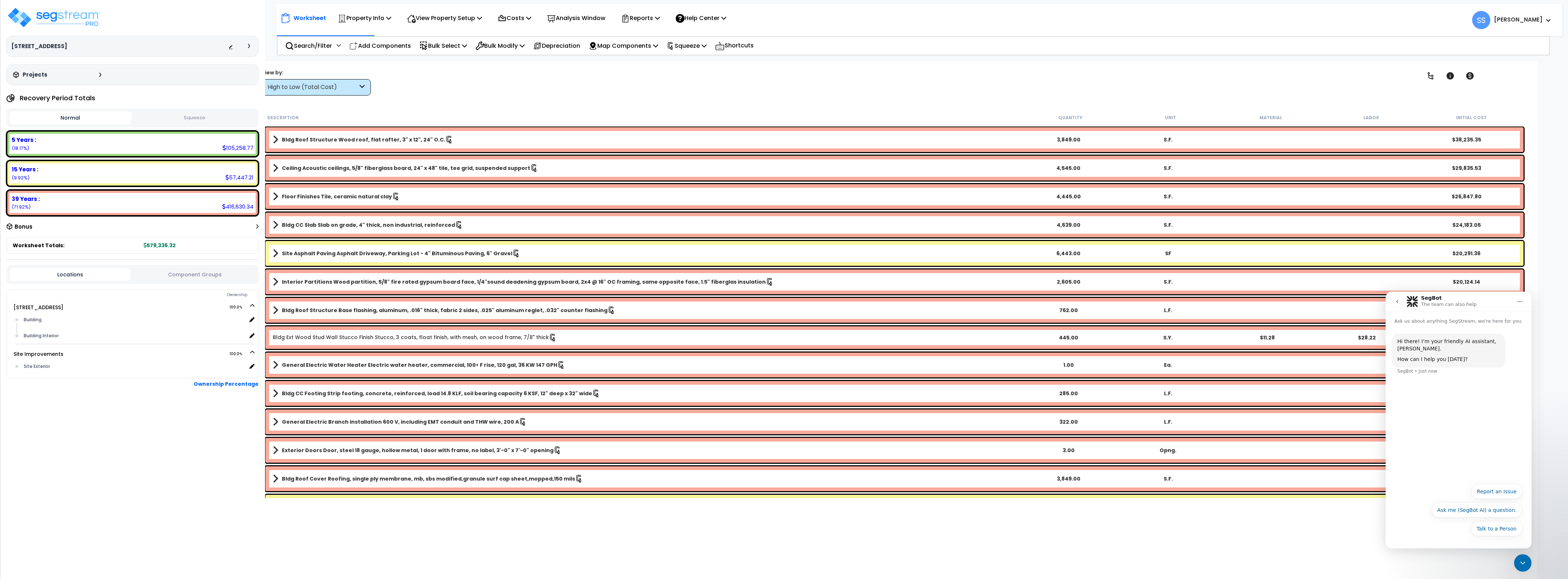
drag, startPoint x: 1423, startPoint y: 524, endPoint x: 1466, endPoint y: 498, distance: 50.2
click at [1424, 524] on div "Talk to a Person Report an Issue Ask me (SegBot AI) a question. Talk to a Person" at bounding box center [1458, 512] width 127 height 56
click at [1492, 531] on button "Talk to a Person" at bounding box center [1496, 529] width 51 height 15
click at [1446, 523] on div "Hi there! I’m your friendly AI assistant, SegBot. How can I help you today? Seg…" at bounding box center [1458, 433] width 146 height 217
type textarea "https://enterprise.segstream.com/project/v2/take-offsheet/37288/"
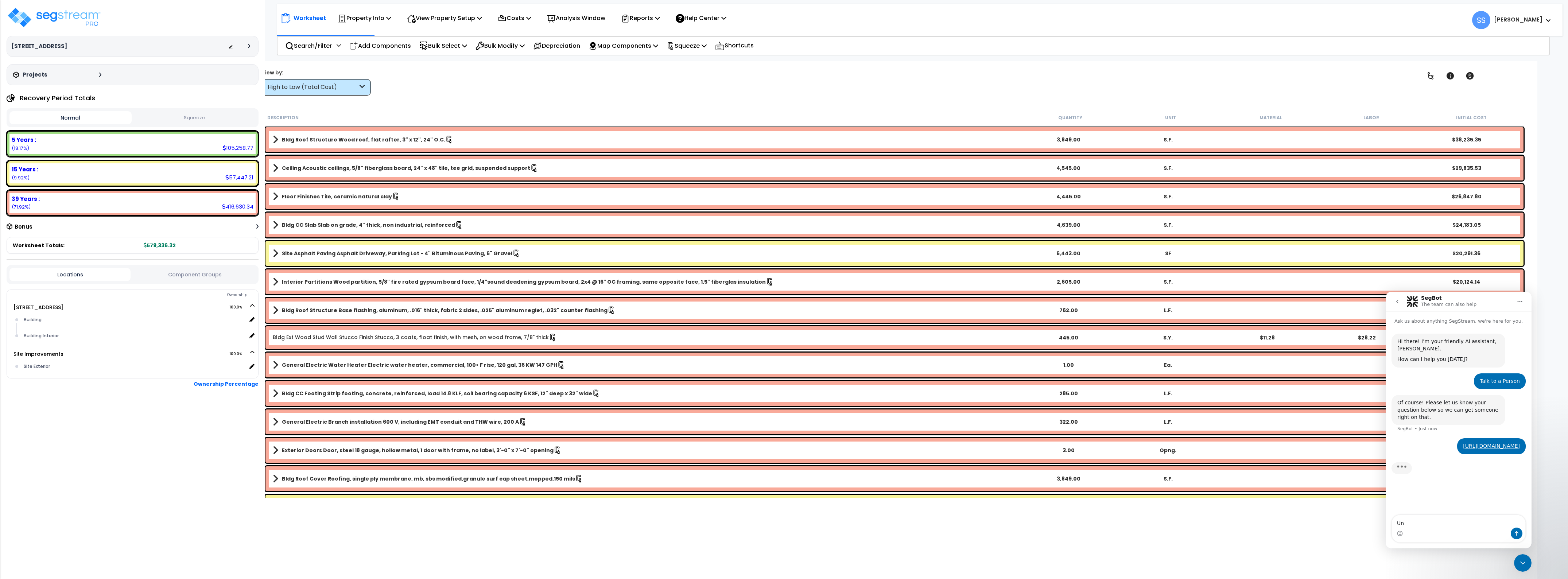
type textarea "U"
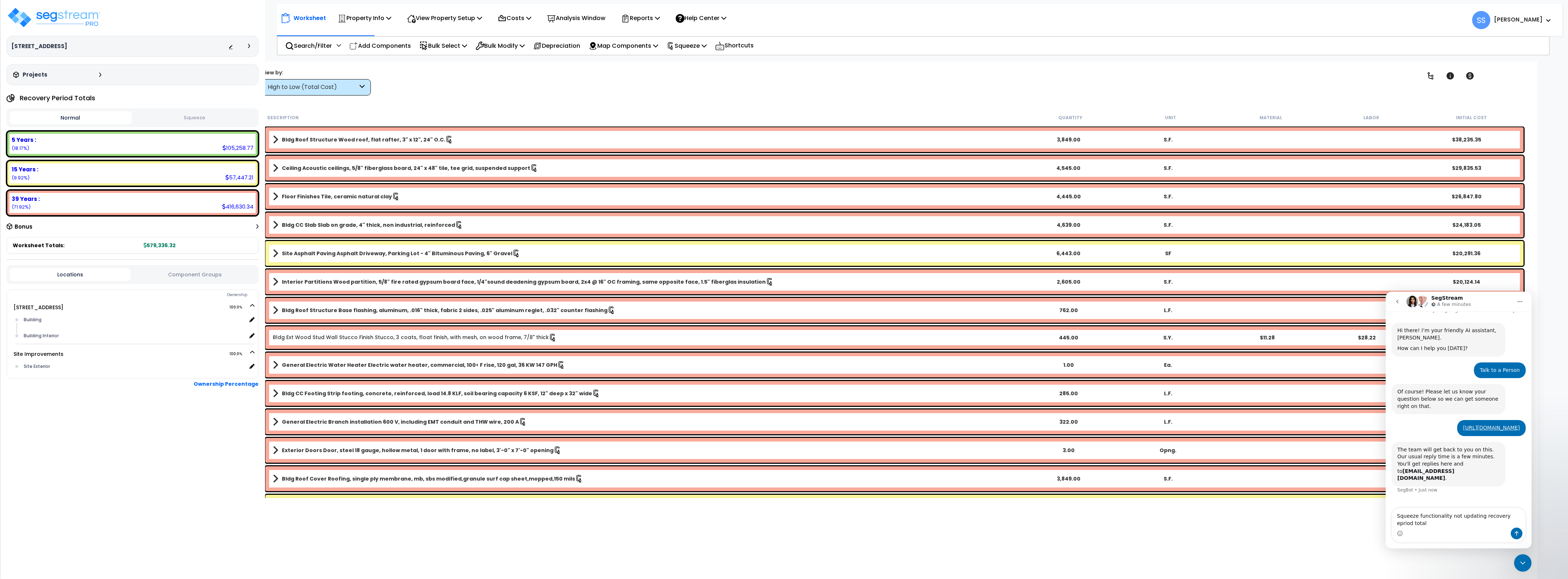
type textarea "Squeeze functionality not updating recovery epriod totals"
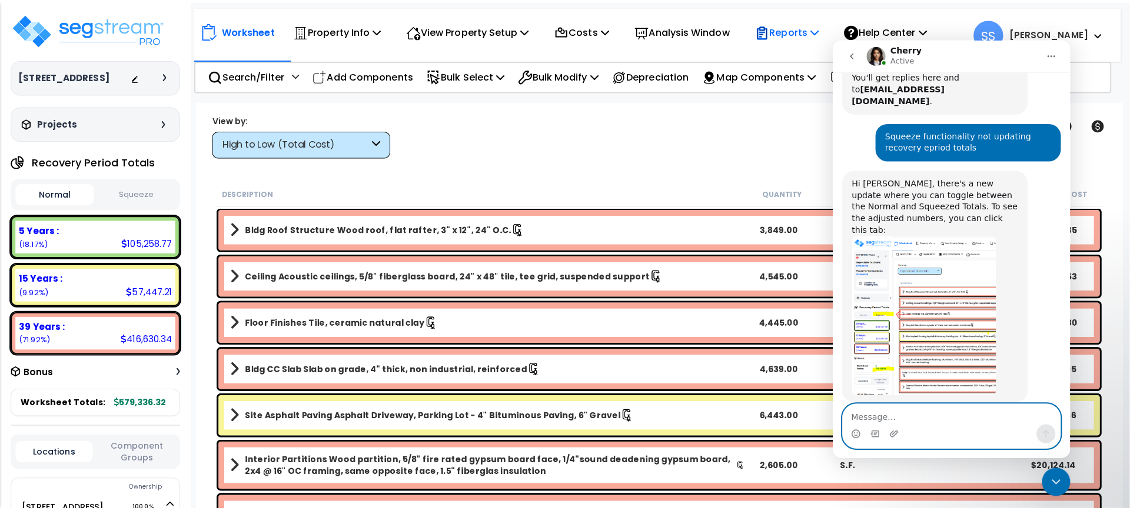
scroll to position [52, 0]
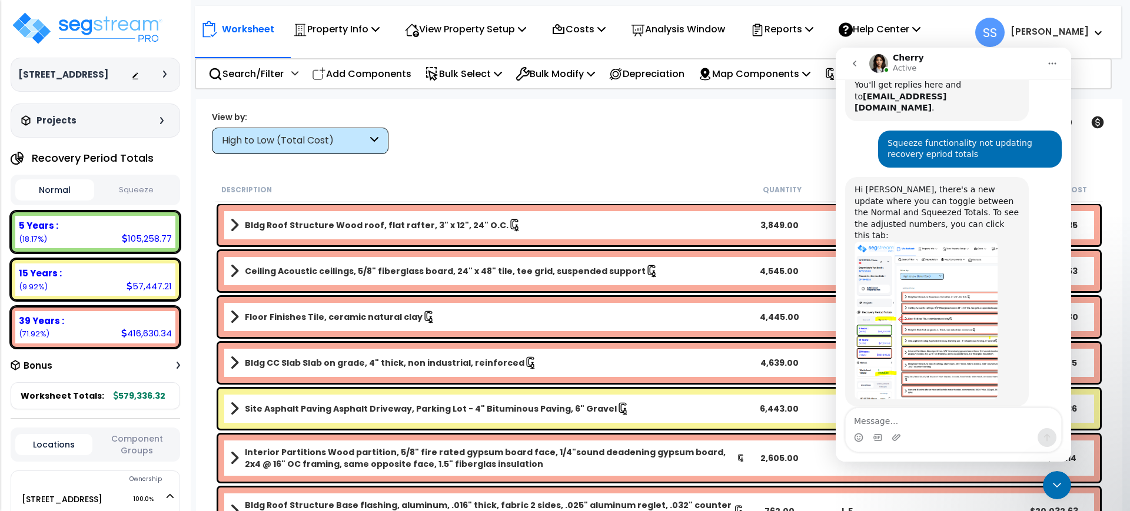
click at [947, 307] on img "Cherry says…" at bounding box center [926, 321] width 143 height 158
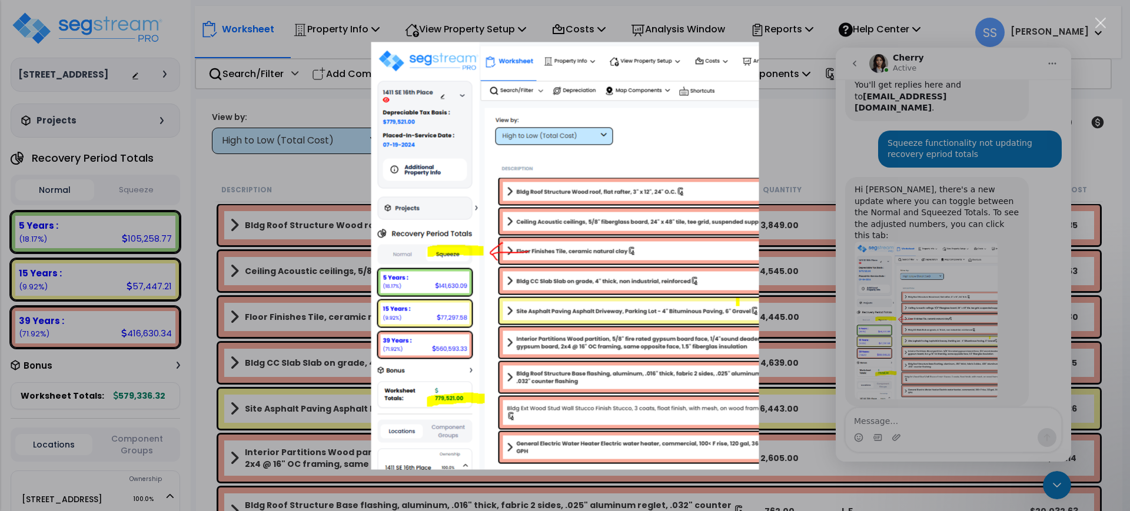
drag, startPoint x: 248, startPoint y: 192, endPoint x: 232, endPoint y: 195, distance: 16.1
click at [232, 195] on div "Intercom messenger" at bounding box center [565, 255] width 1130 height 511
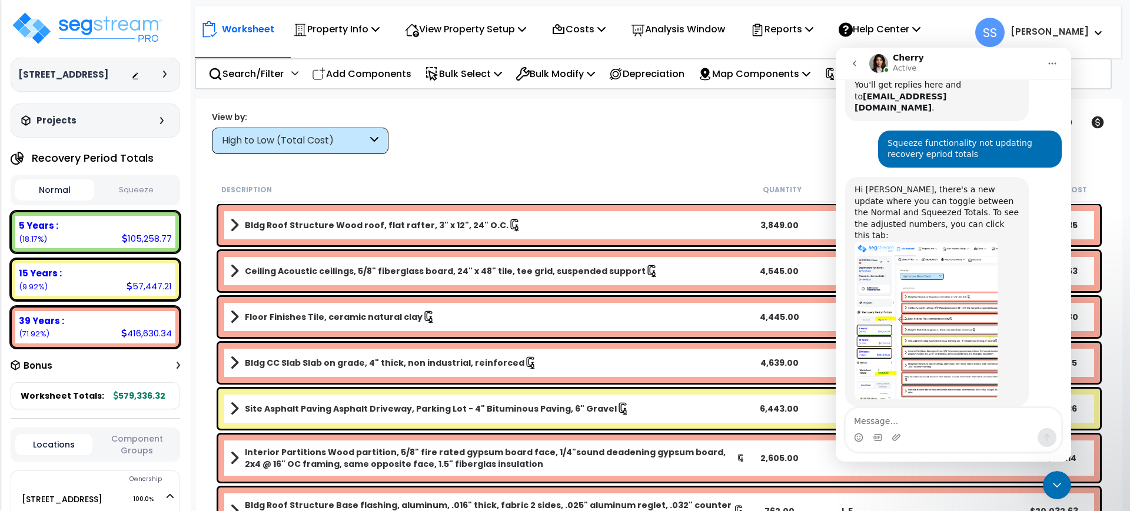
click at [146, 188] on button "Squeeze" at bounding box center [136, 190] width 79 height 21
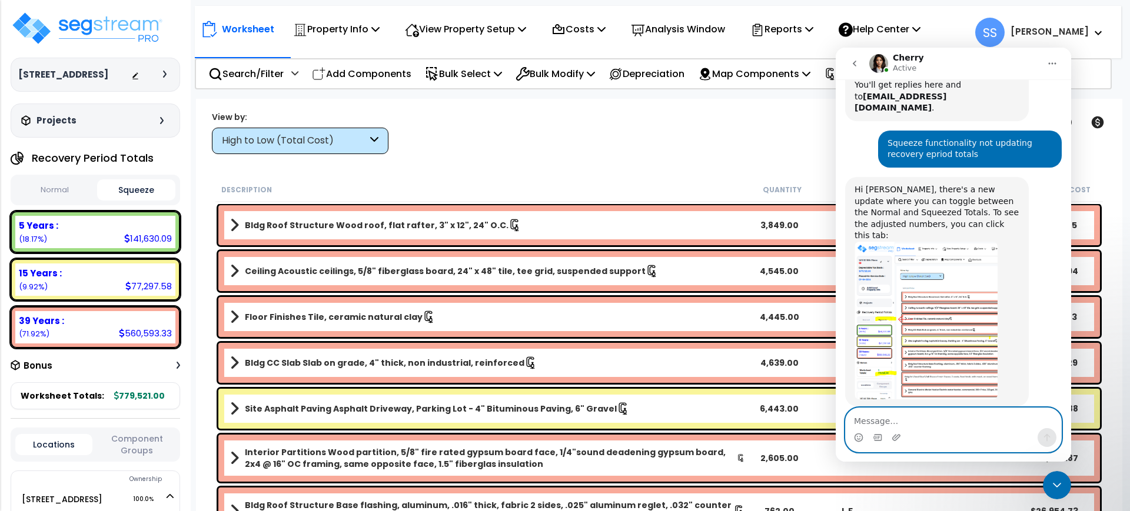
click at [966, 413] on textarea "Message…" at bounding box center [953, 418] width 215 height 20
type textarea "Got it thank you!"
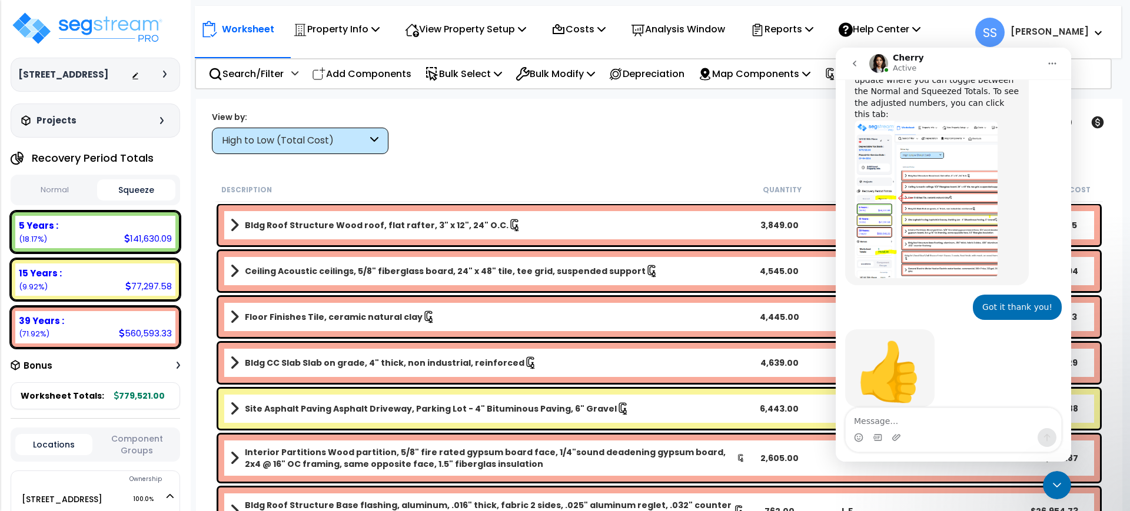
scroll to position [380, 0]
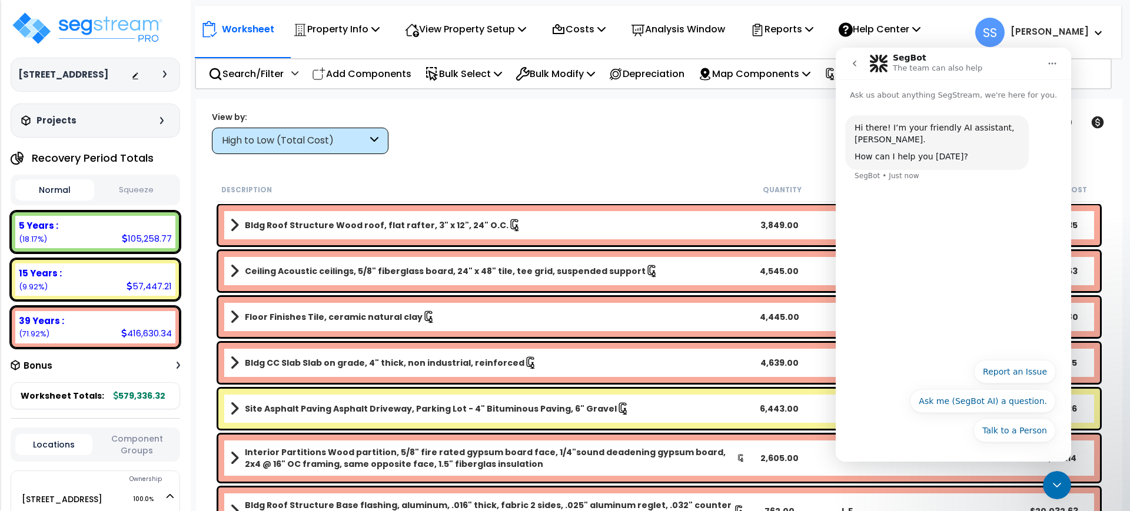
click at [1058, 488] on icon "Close Intercom Messenger" at bounding box center [1057, 485] width 14 height 14
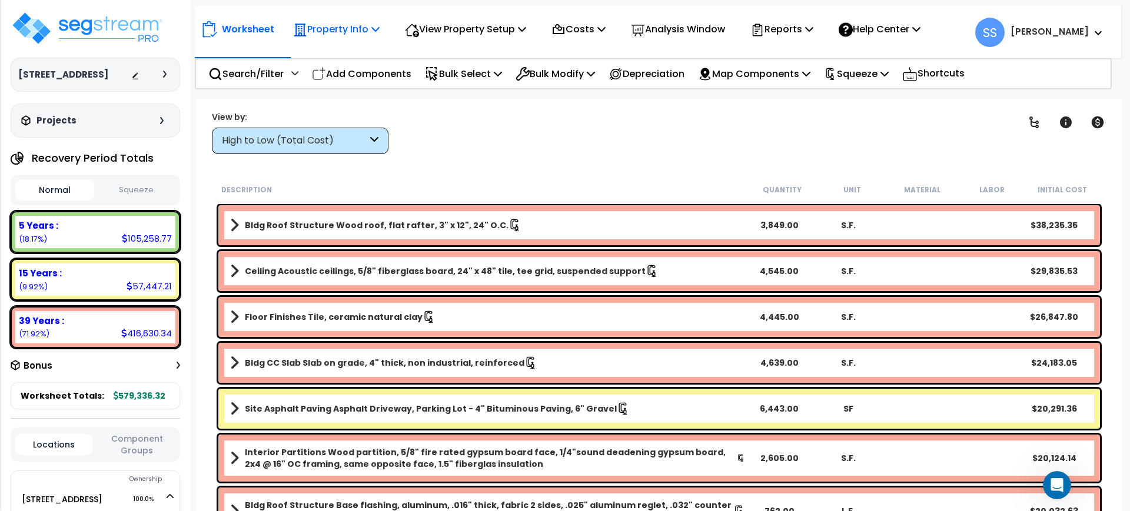
click at [306, 24] on p "Property Info" at bounding box center [336, 29] width 87 height 16
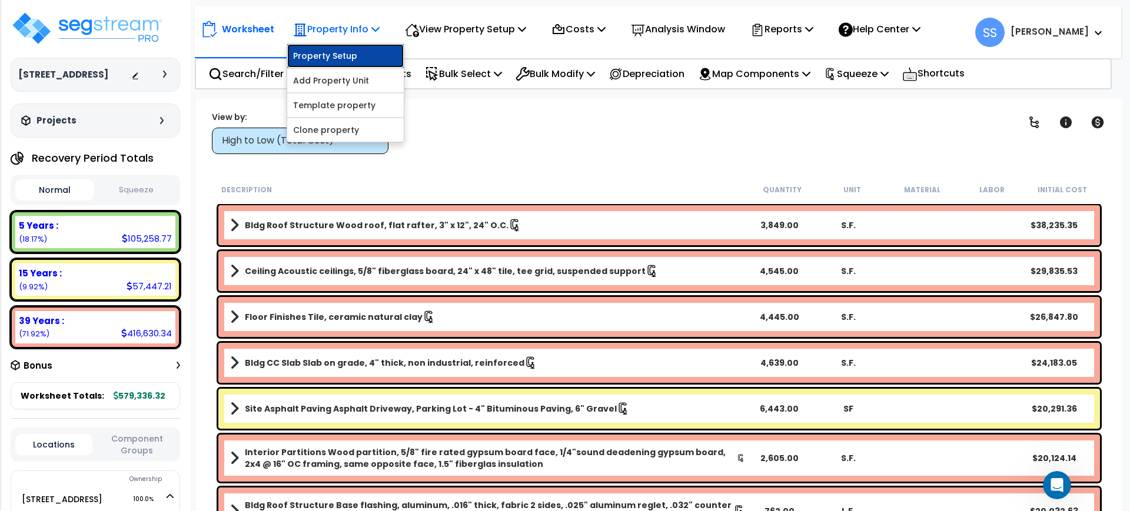
click at [327, 52] on link "Property Setup" at bounding box center [345, 56] width 117 height 24
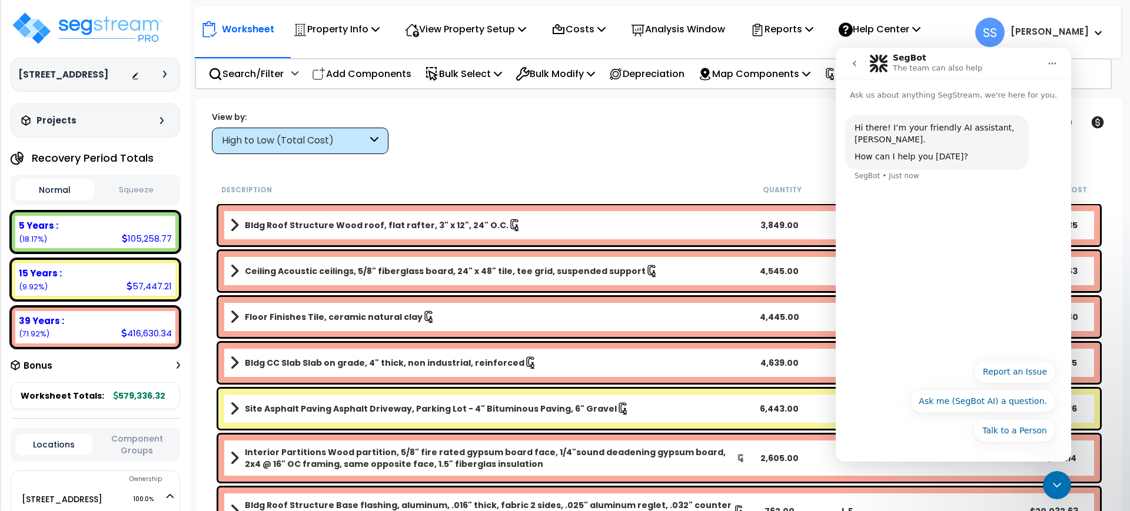
click at [1065, 483] on div "Close Intercom Messenger" at bounding box center [1057, 485] width 28 height 28
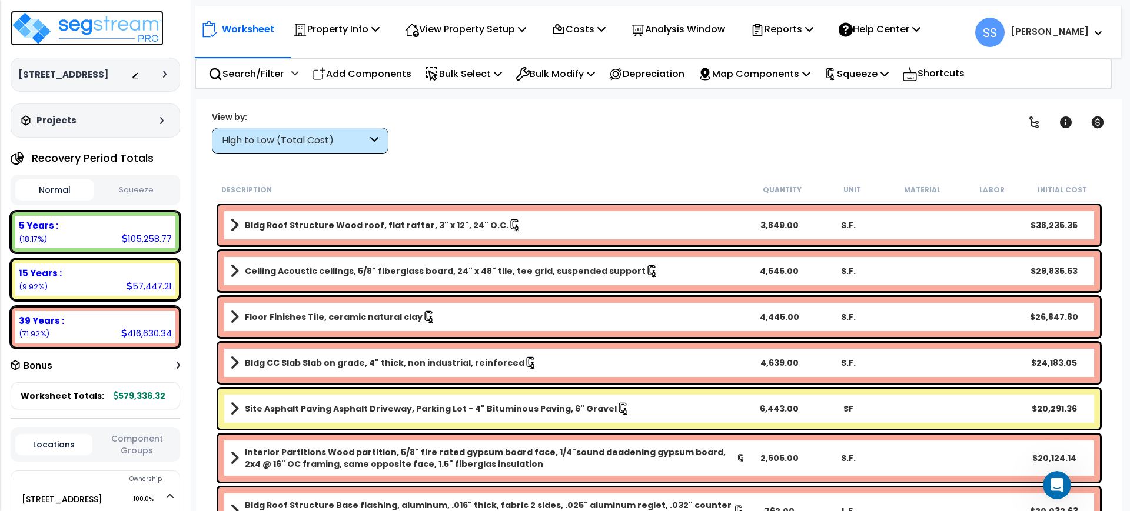
click at [132, 19] on img at bounding box center [87, 28] width 153 height 35
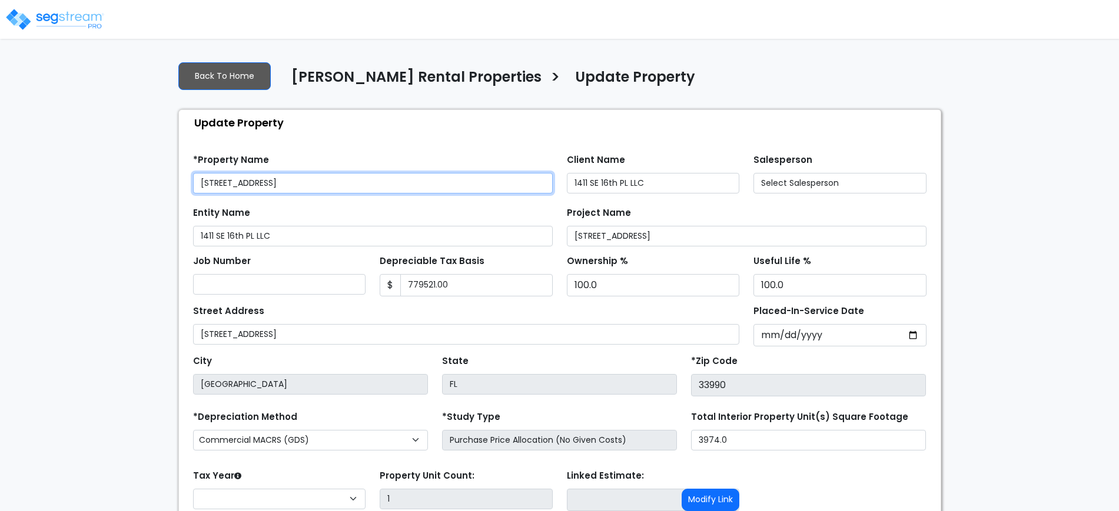
type input "779,521.00"
select select "2024"
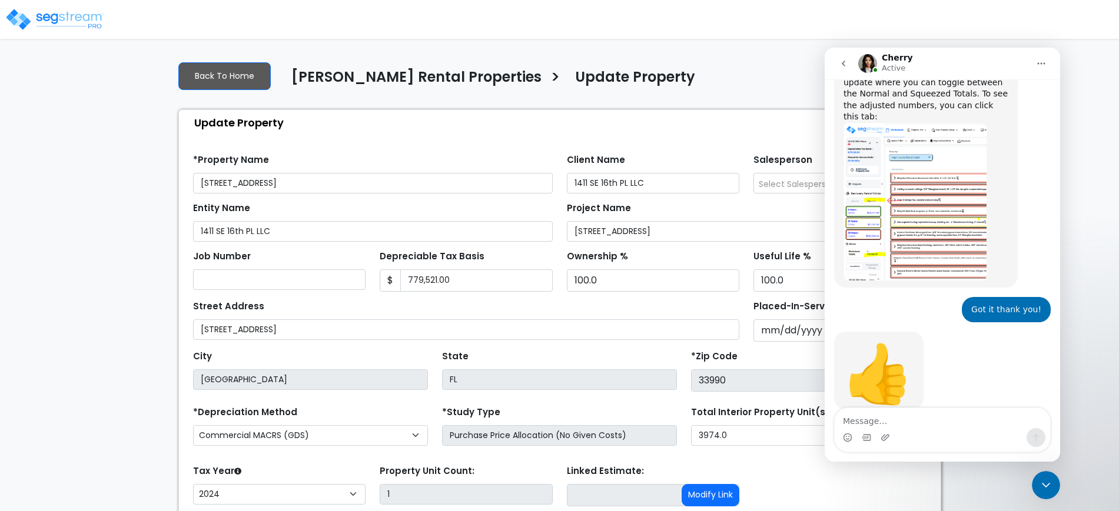
scroll to position [380, 0]
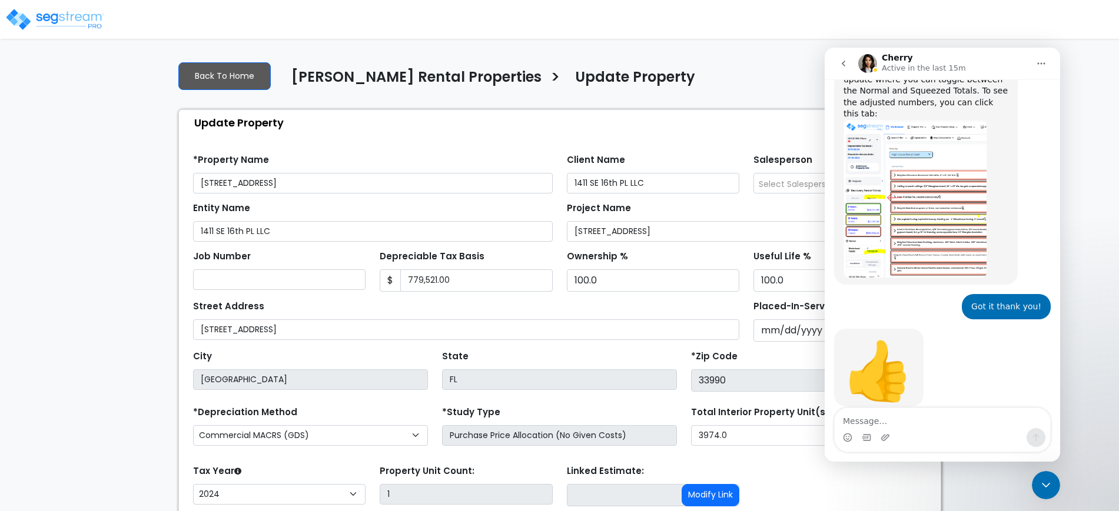
click at [1039, 477] on div "Close Intercom Messenger" at bounding box center [1046, 485] width 28 height 28
